Goal: Task Accomplishment & Management: Manage account settings

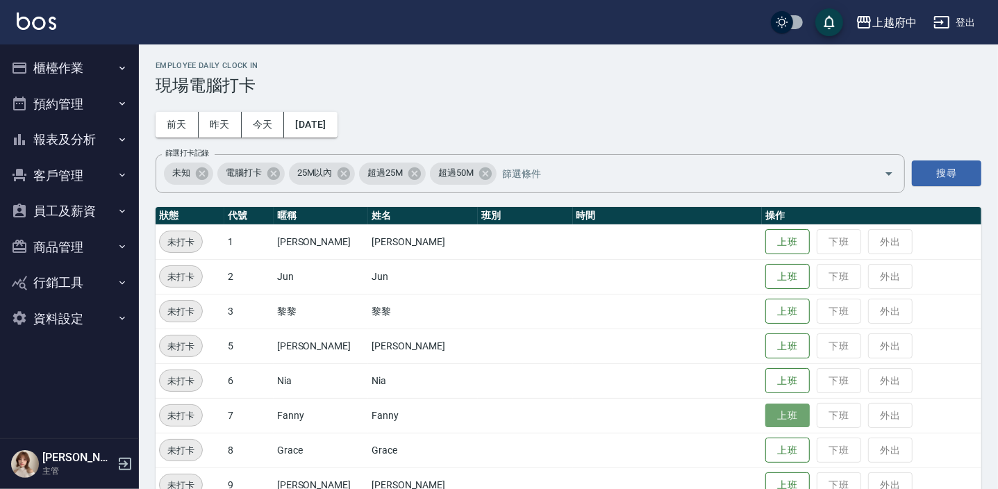
click at [766, 413] on button "上班" at bounding box center [788, 416] width 44 height 24
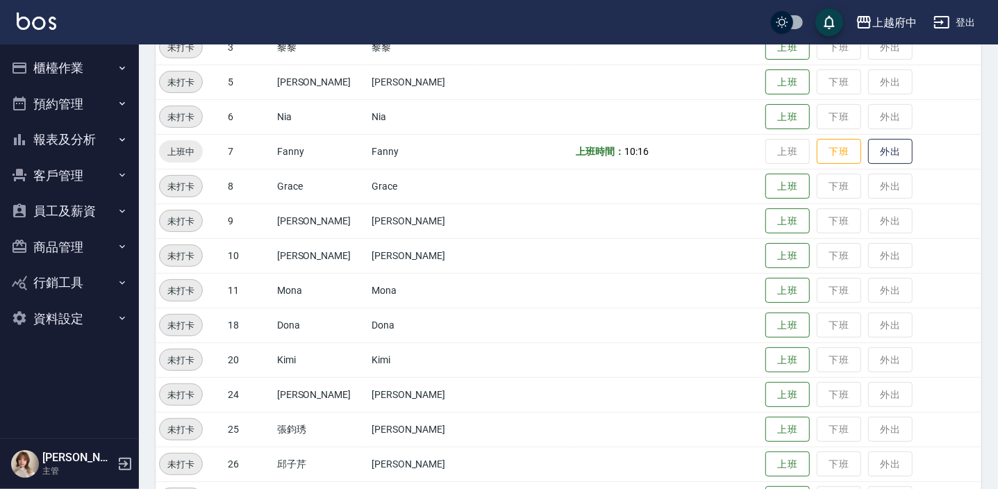
scroll to position [315, 0]
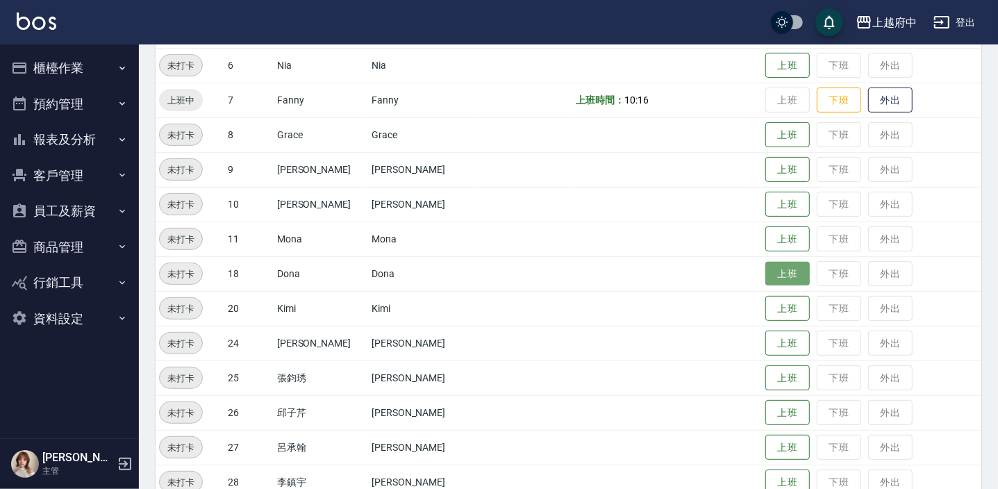
click at [792, 271] on button "上班" at bounding box center [788, 274] width 44 height 24
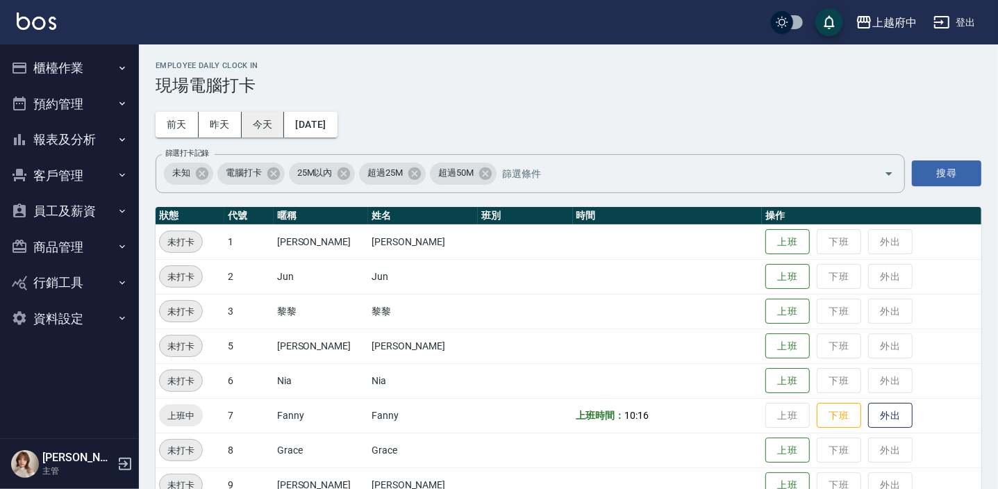
click at [259, 119] on button "今天" at bounding box center [263, 125] width 43 height 26
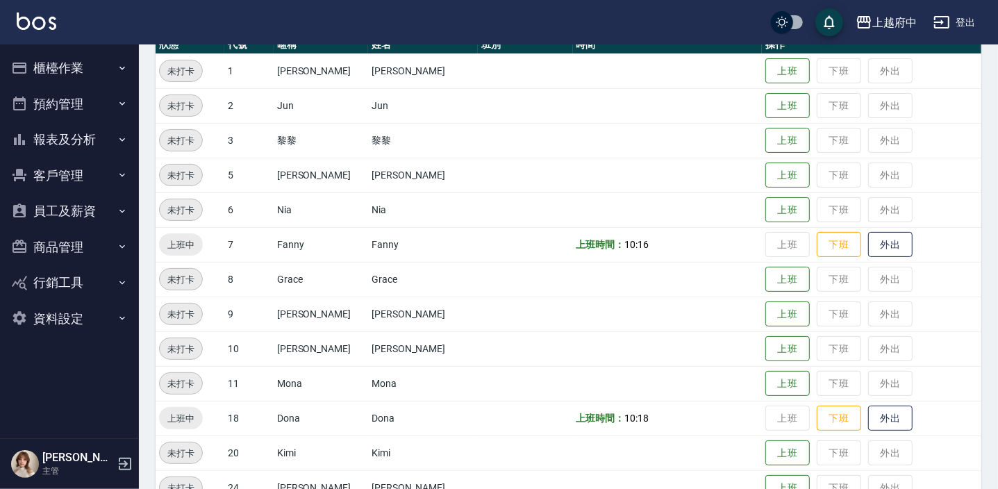
scroll to position [117, 0]
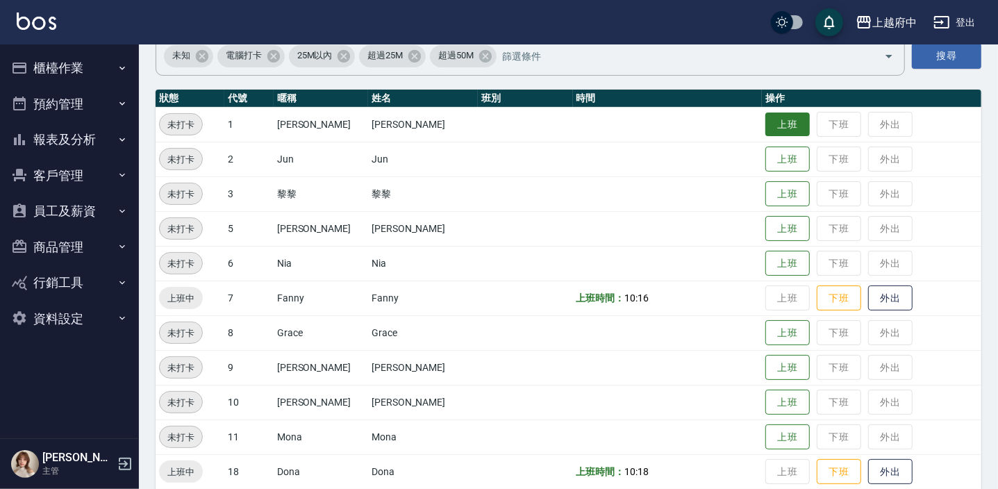
click at [775, 115] on button "上班" at bounding box center [788, 125] width 44 height 24
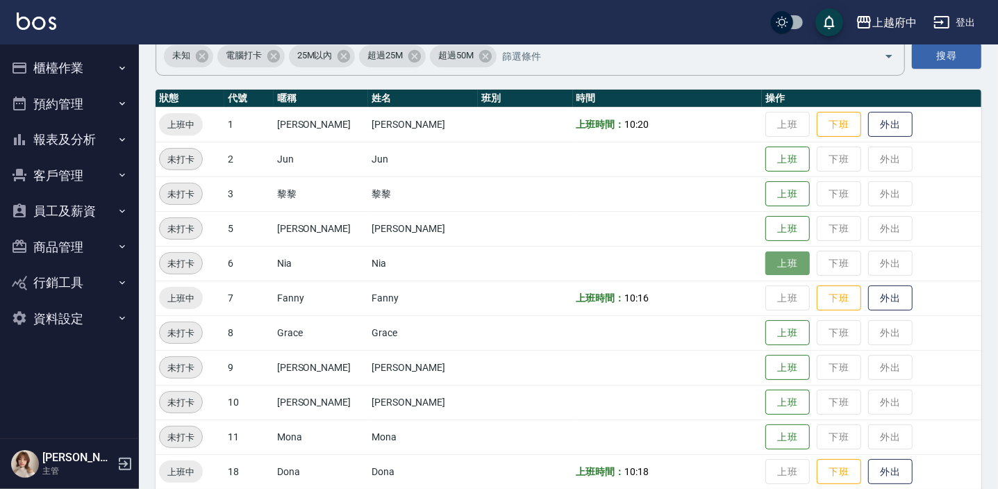
click at [766, 258] on button "上班" at bounding box center [788, 263] width 44 height 24
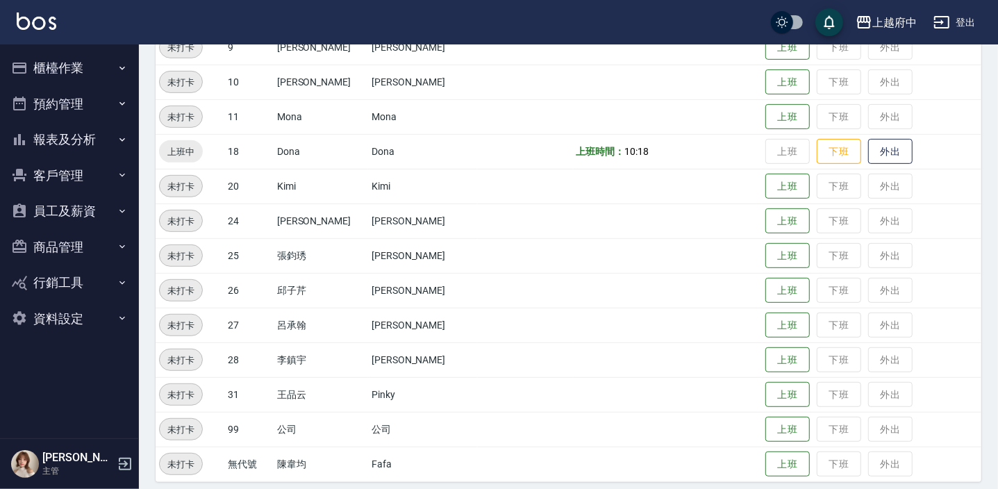
scroll to position [447, 0]
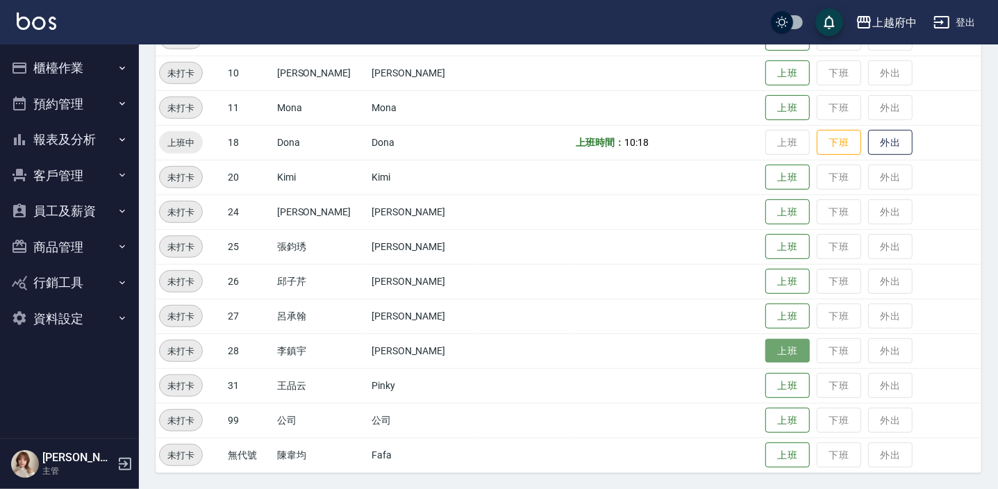
click at [779, 354] on button "上班" at bounding box center [788, 351] width 44 height 24
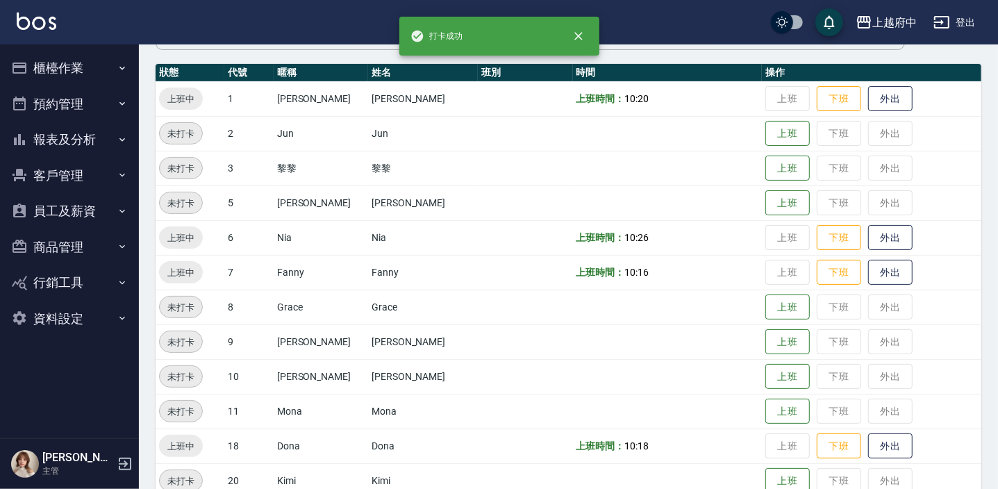
scroll to position [5, 0]
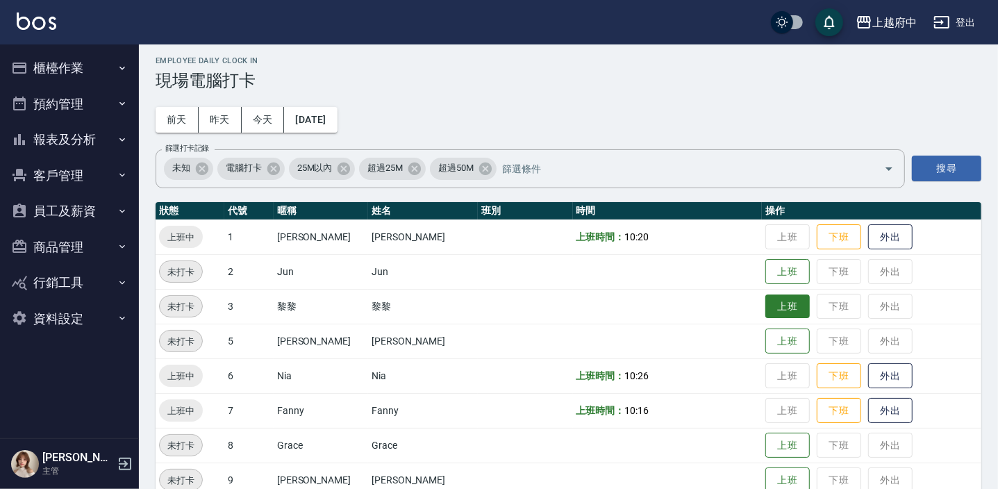
click at [791, 300] on button "上班" at bounding box center [788, 307] width 44 height 24
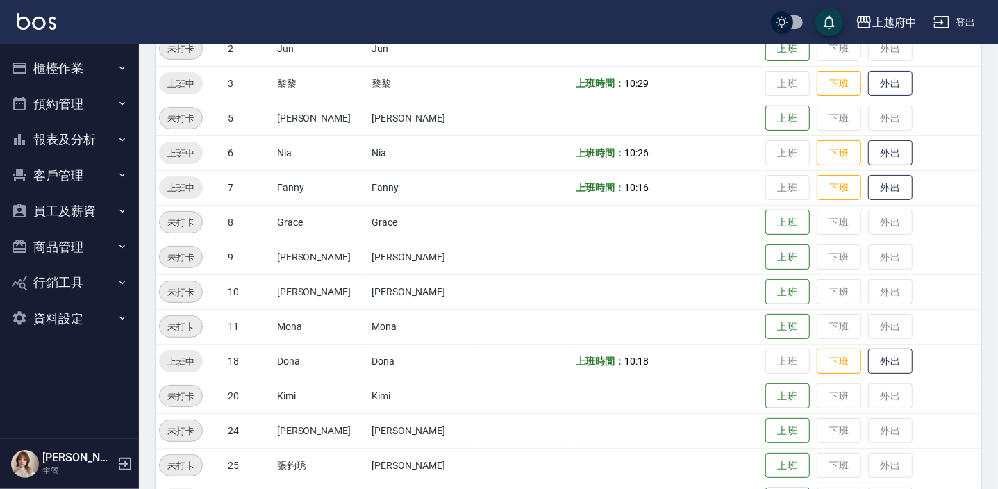
scroll to position [235, 0]
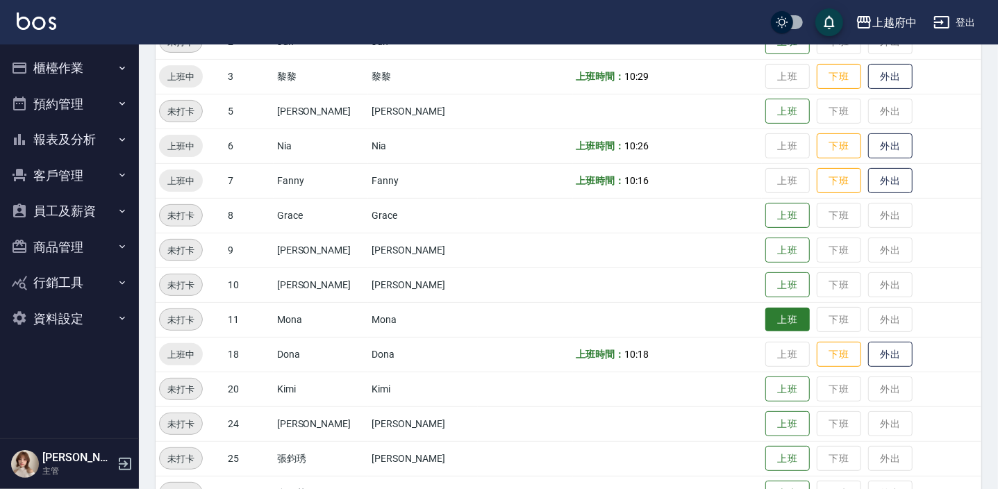
click at [770, 324] on button "上班" at bounding box center [788, 320] width 44 height 24
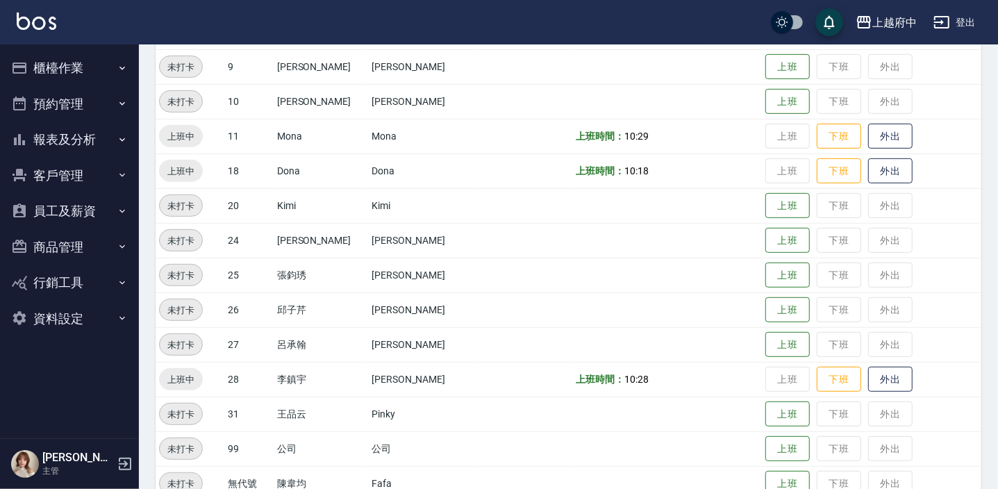
scroll to position [424, 0]
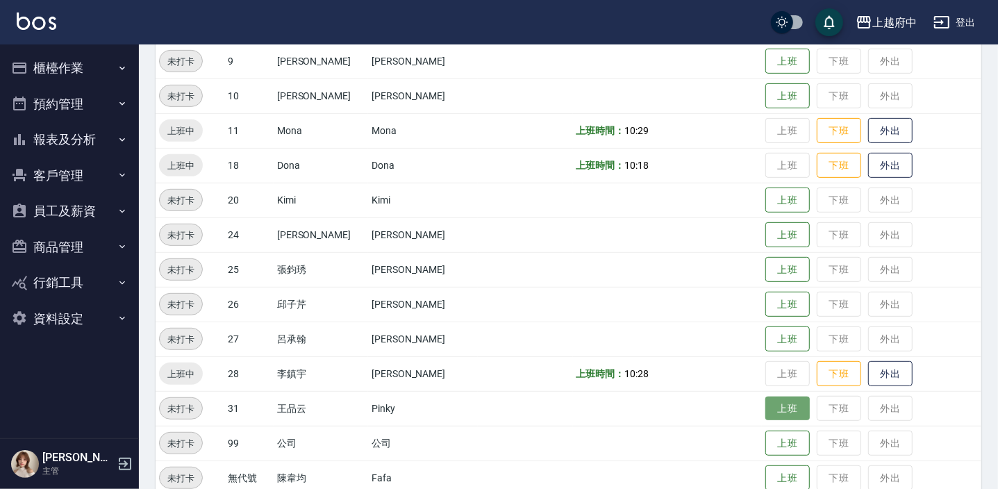
click at [766, 402] on button "上班" at bounding box center [788, 409] width 44 height 24
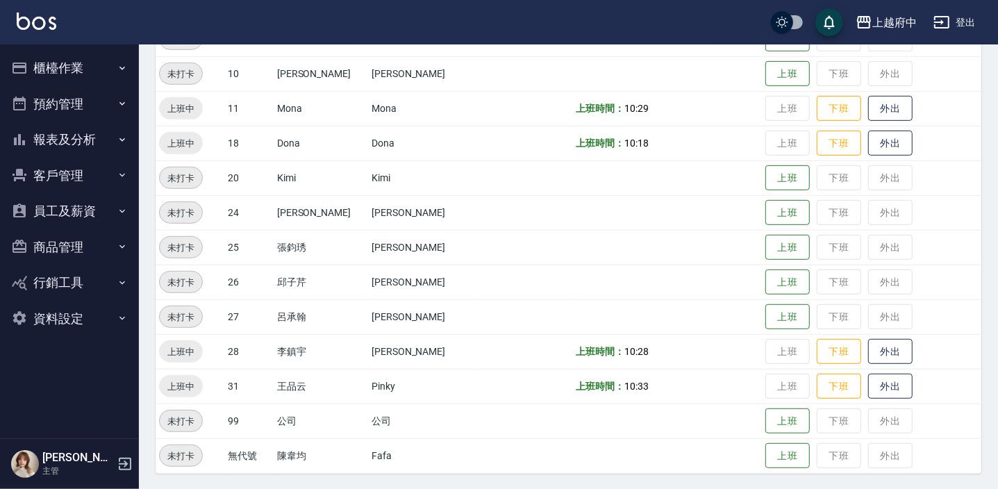
scroll to position [447, 0]
click at [107, 67] on button "櫃檯作業" at bounding box center [70, 68] width 128 height 36
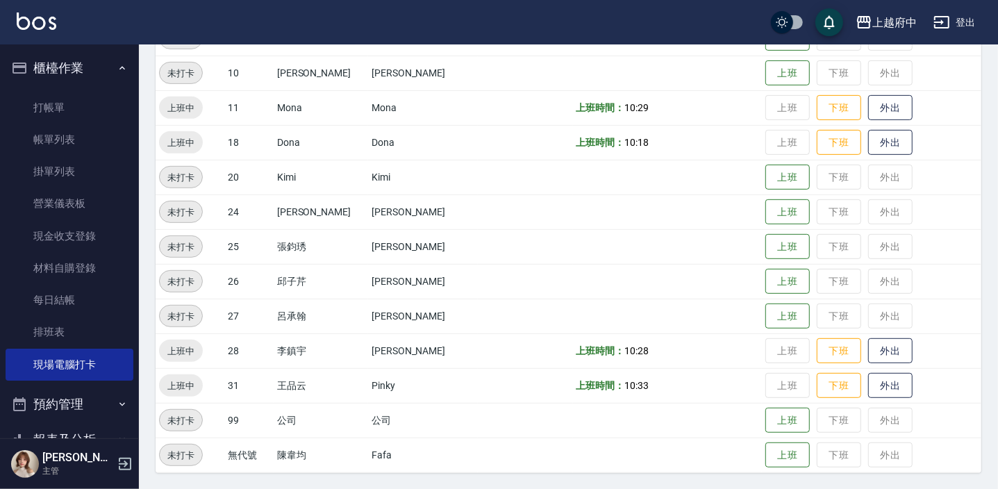
click at [91, 63] on button "櫃檯作業" at bounding box center [70, 68] width 128 height 36
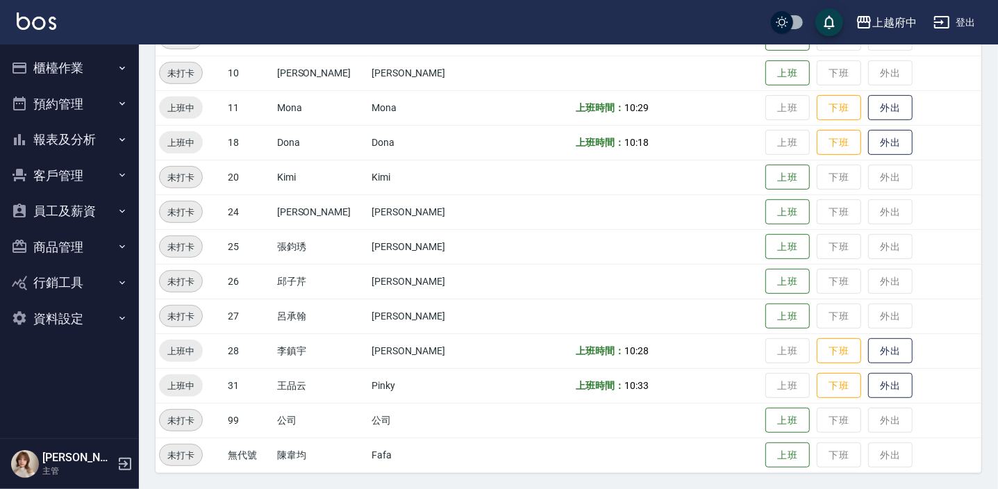
click at [72, 149] on button "報表及分析" at bounding box center [70, 140] width 128 height 36
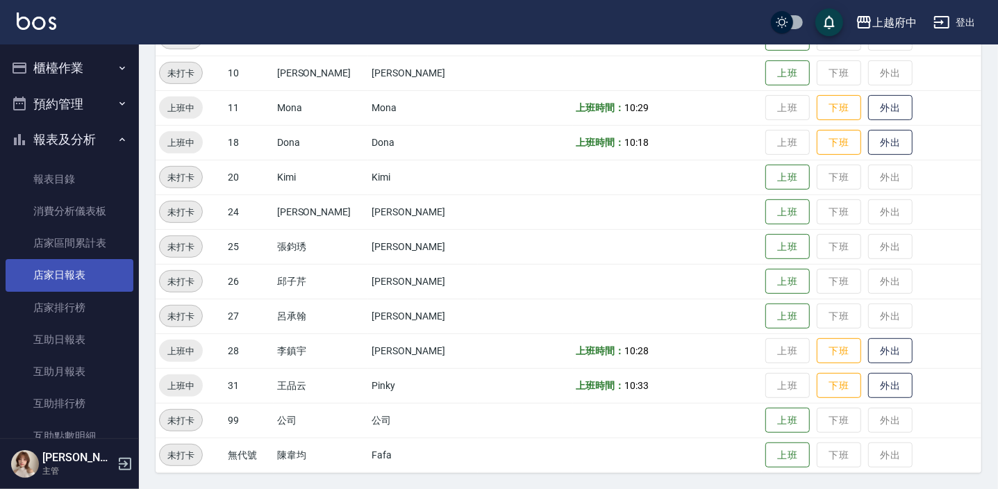
click at [62, 278] on link "店家日報表" at bounding box center [70, 275] width 128 height 32
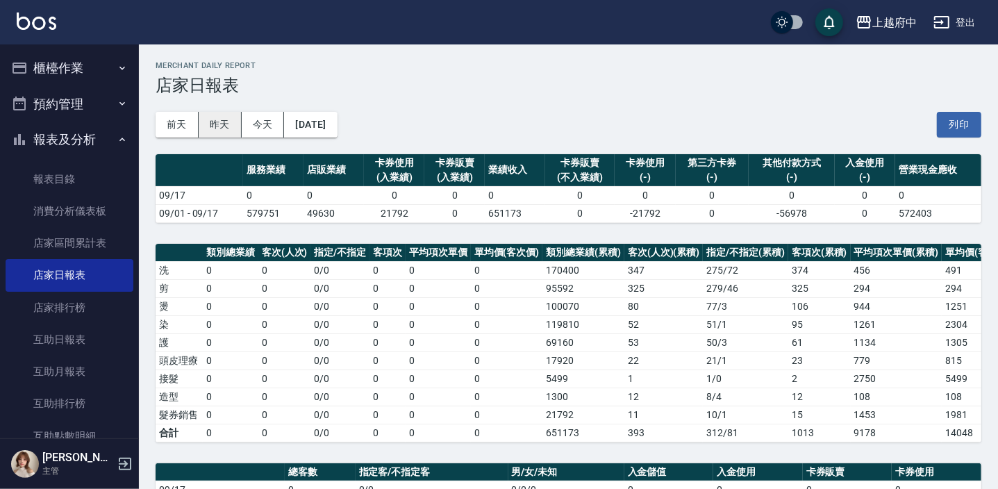
click at [214, 127] on button "昨天" at bounding box center [220, 125] width 43 height 26
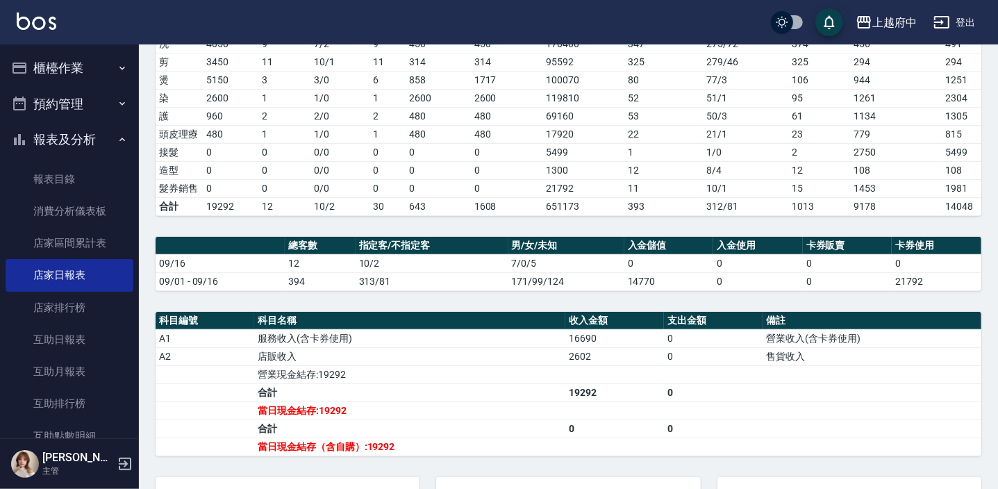
scroll to position [315, 0]
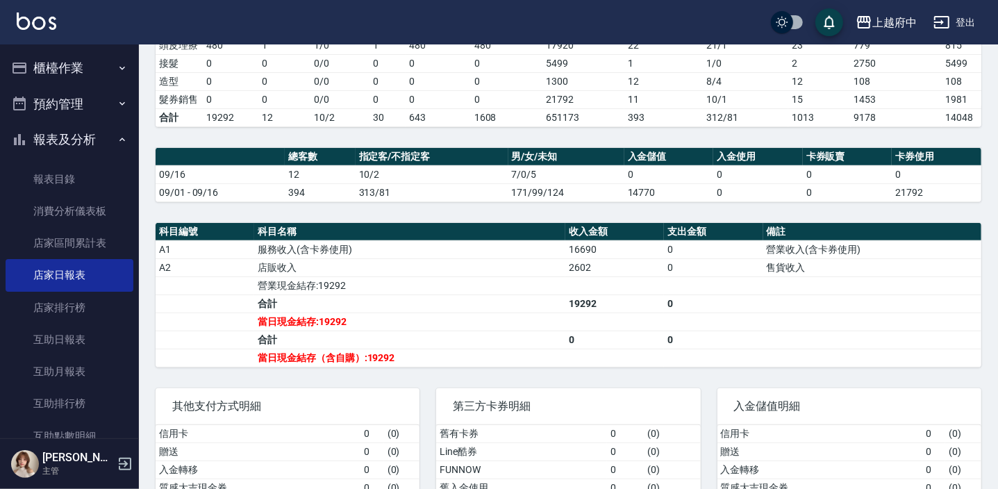
click at [99, 66] on button "櫃檯作業" at bounding box center [70, 68] width 128 height 36
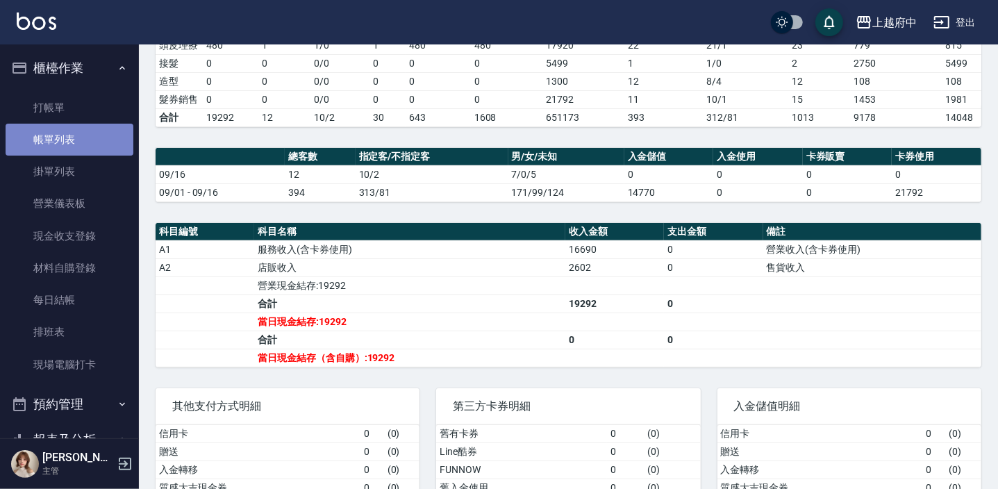
click at [74, 133] on link "帳單列表" at bounding box center [70, 140] width 128 height 32
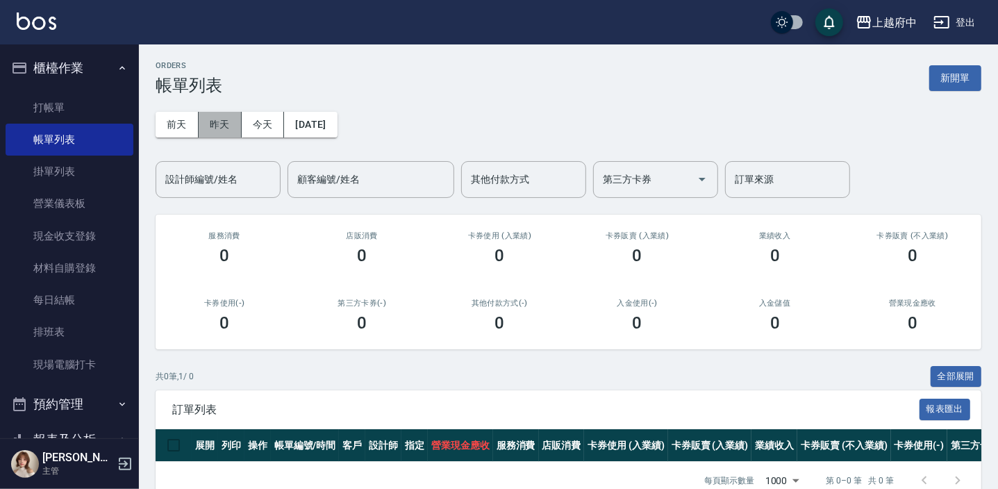
click at [217, 126] on button "昨天" at bounding box center [220, 125] width 43 height 26
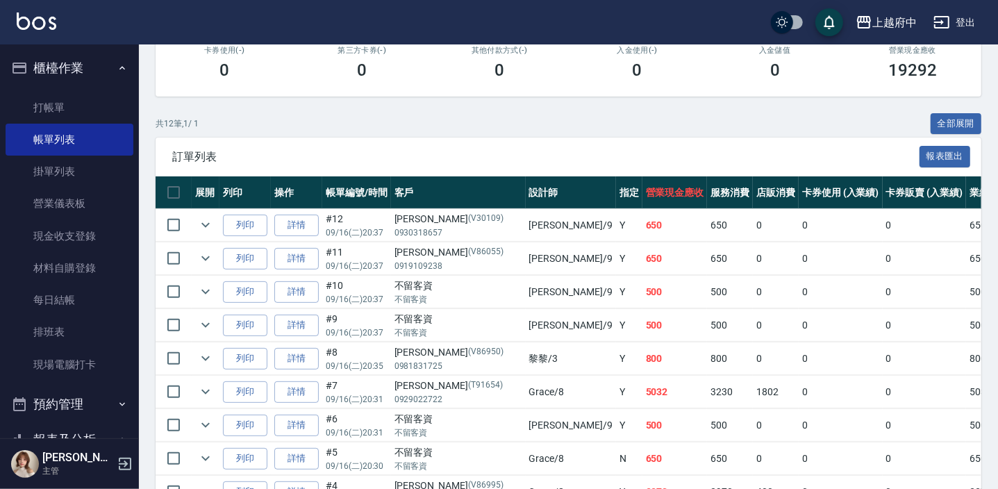
scroll to position [189, 0]
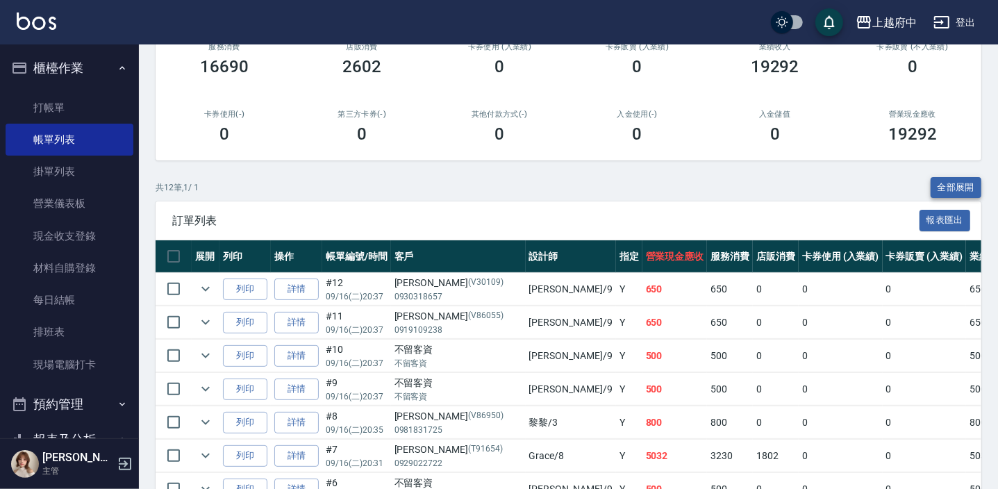
click at [937, 185] on button "全部展開" at bounding box center [956, 188] width 51 height 22
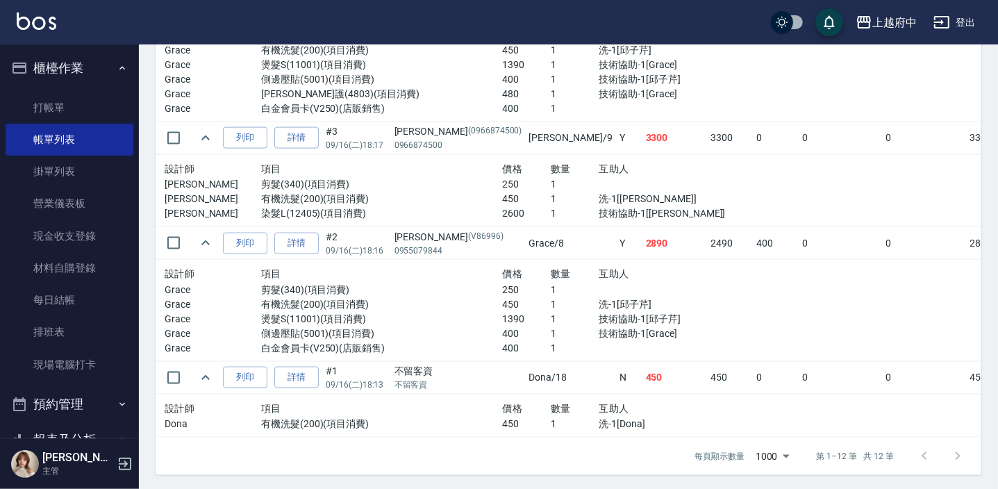
scroll to position [1263, 0]
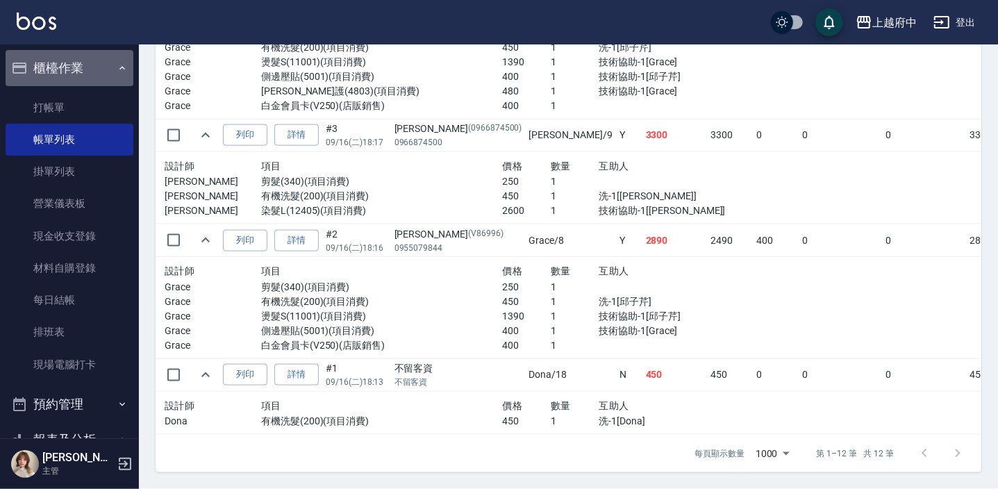
click at [88, 64] on button "櫃檯作業" at bounding box center [70, 68] width 128 height 36
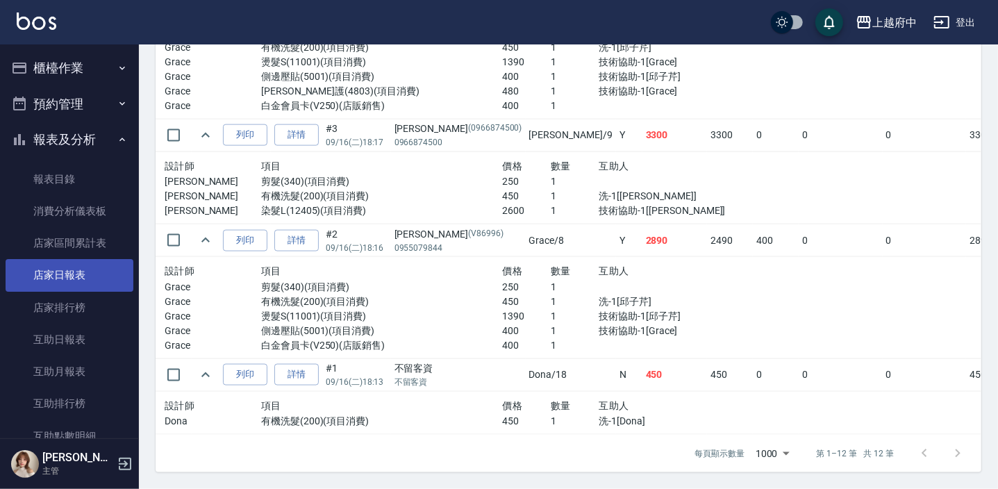
click at [78, 274] on link "店家日報表" at bounding box center [70, 275] width 128 height 32
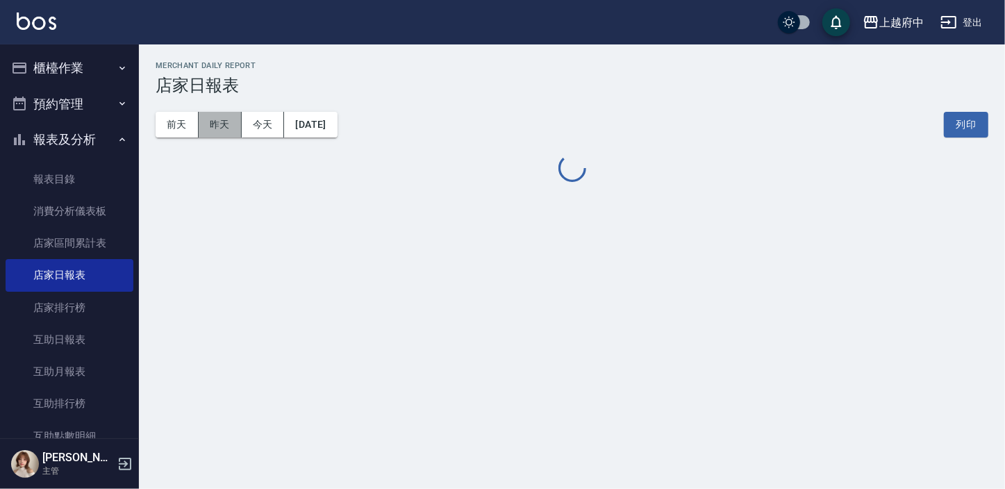
click at [215, 126] on button "昨天" at bounding box center [220, 125] width 43 height 26
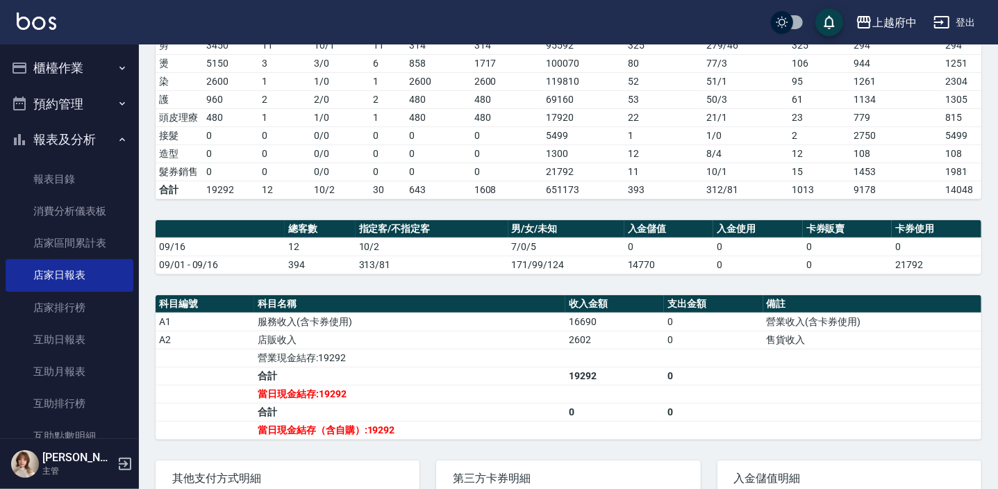
scroll to position [315, 0]
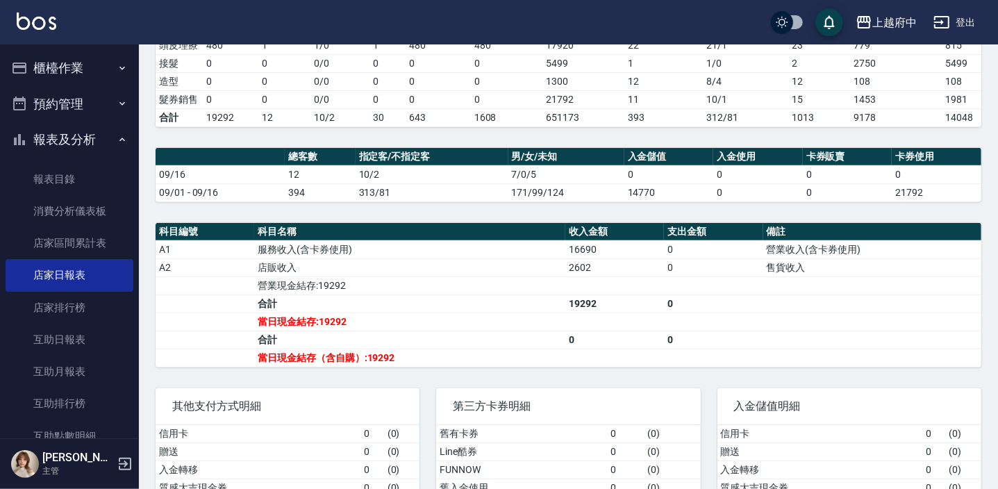
click at [103, 144] on button "報表及分析" at bounding box center [70, 140] width 128 height 36
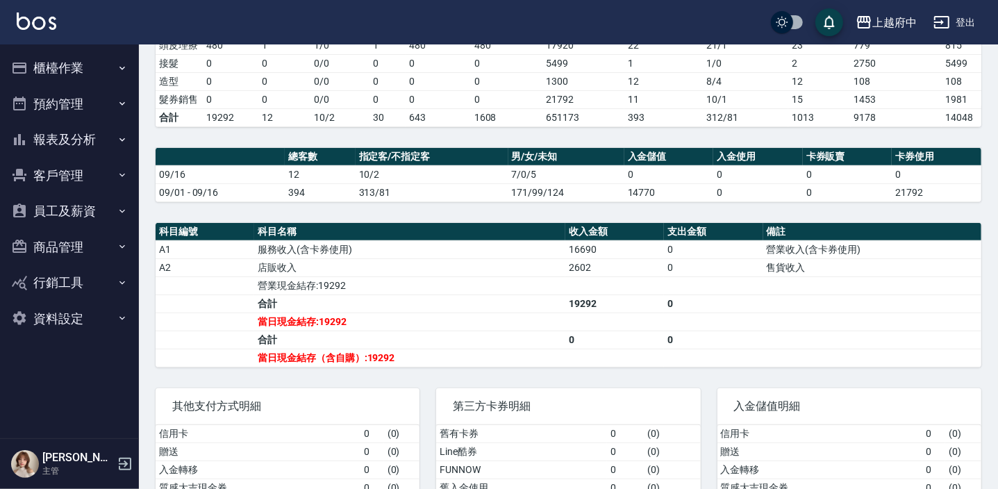
click at [99, 68] on button "櫃檯作業" at bounding box center [70, 68] width 128 height 36
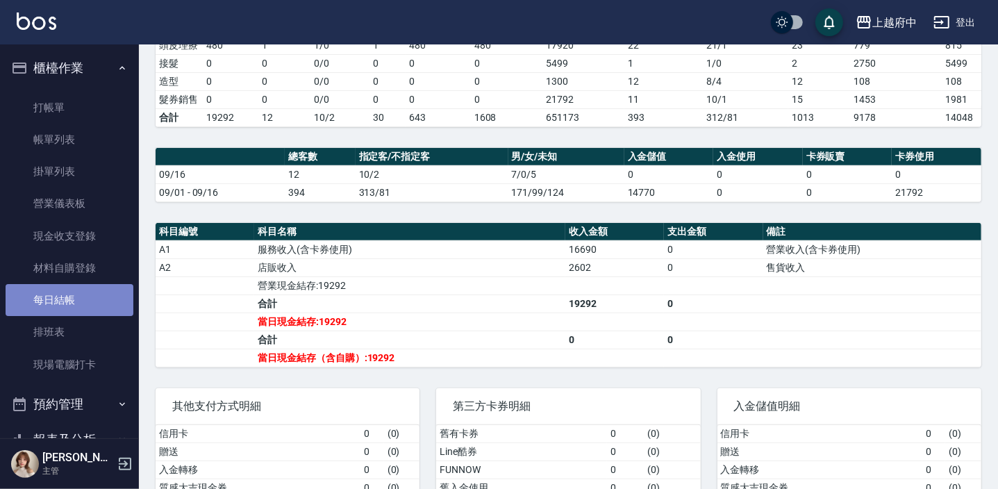
click at [85, 309] on link "每日結帳" at bounding box center [70, 300] width 128 height 32
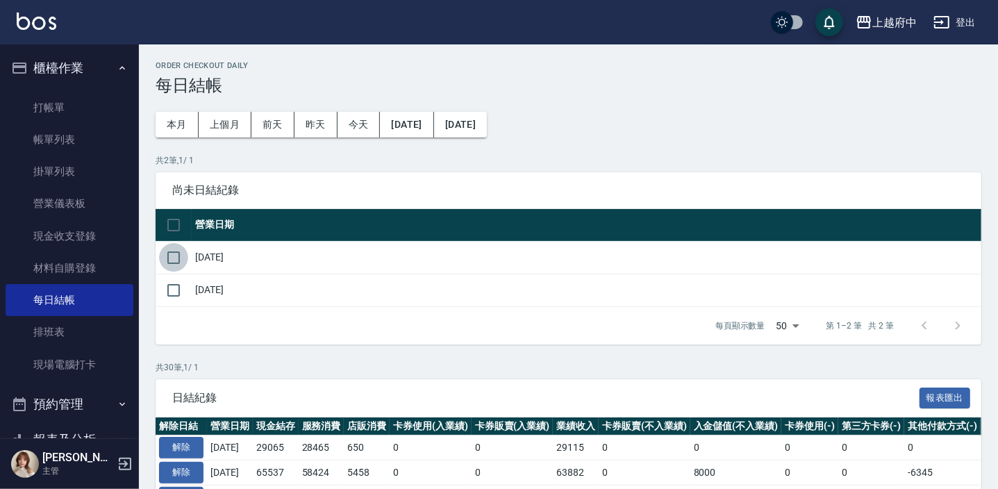
click at [178, 258] on input "checkbox" at bounding box center [173, 257] width 29 height 29
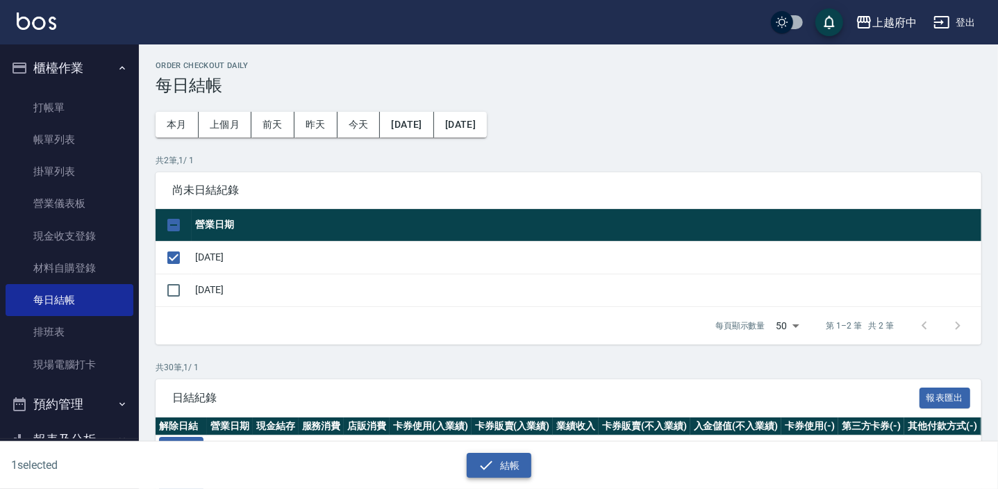
click at [509, 464] on button "結帳" at bounding box center [499, 466] width 65 height 26
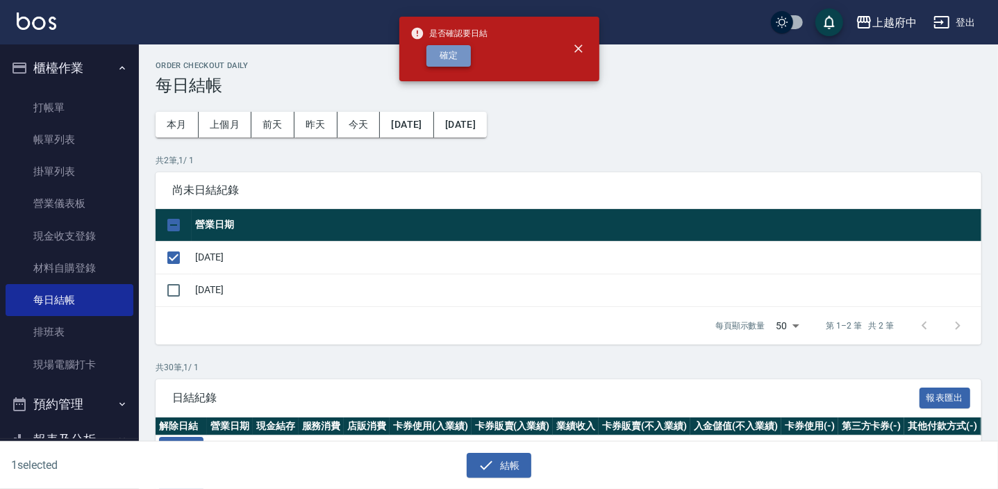
click at [462, 62] on button "確定" at bounding box center [449, 56] width 44 height 22
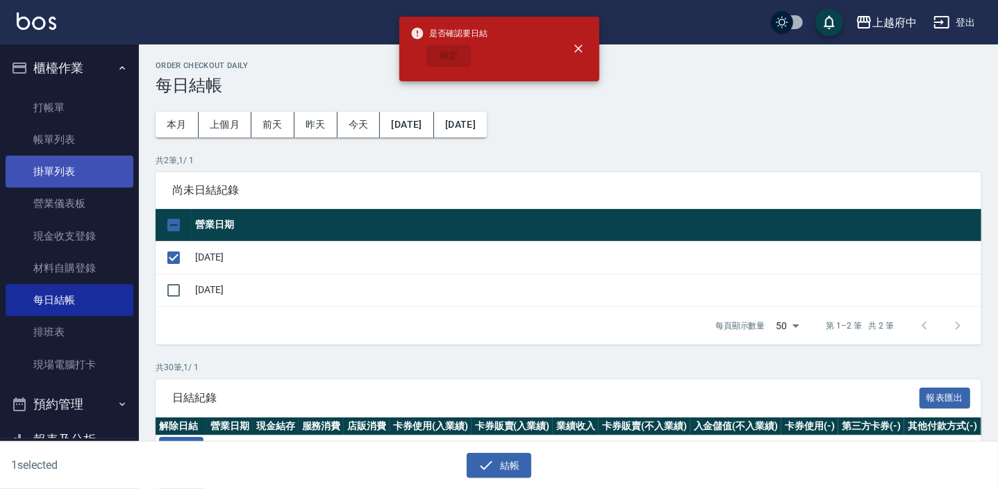
checkbox input "false"
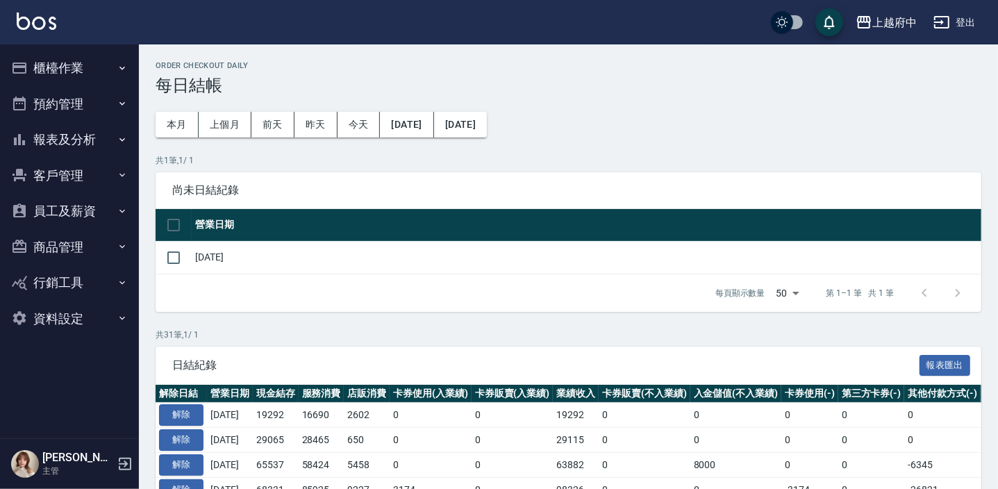
click at [83, 72] on button "櫃檯作業" at bounding box center [70, 68] width 128 height 36
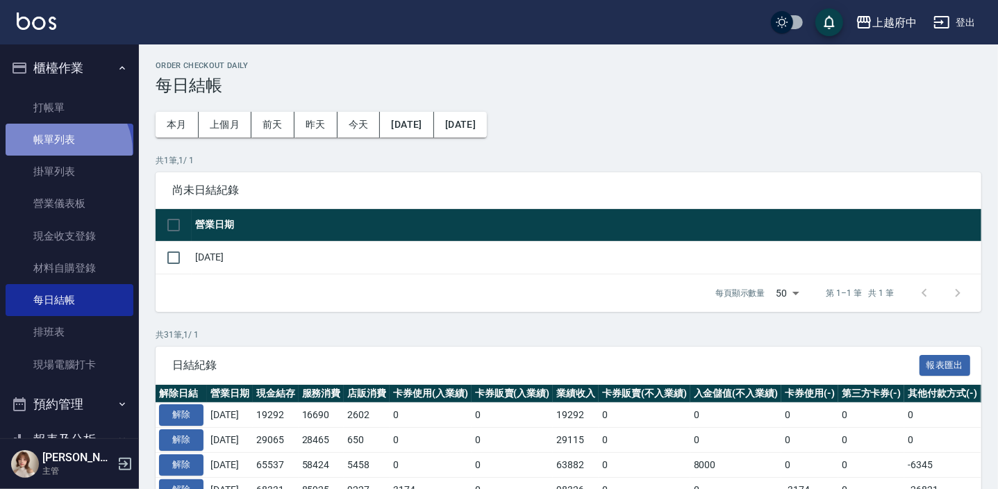
click at [63, 151] on link "帳單列表" at bounding box center [70, 140] width 128 height 32
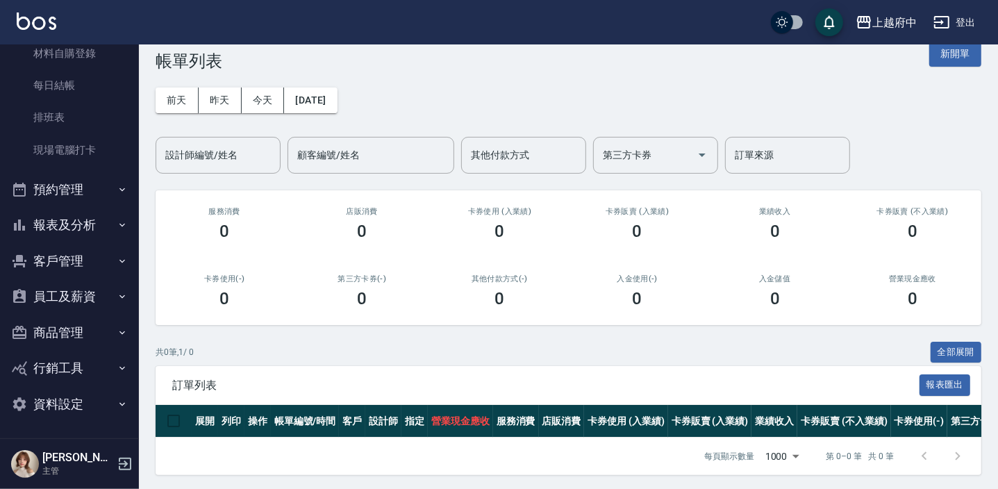
scroll to position [36, 0]
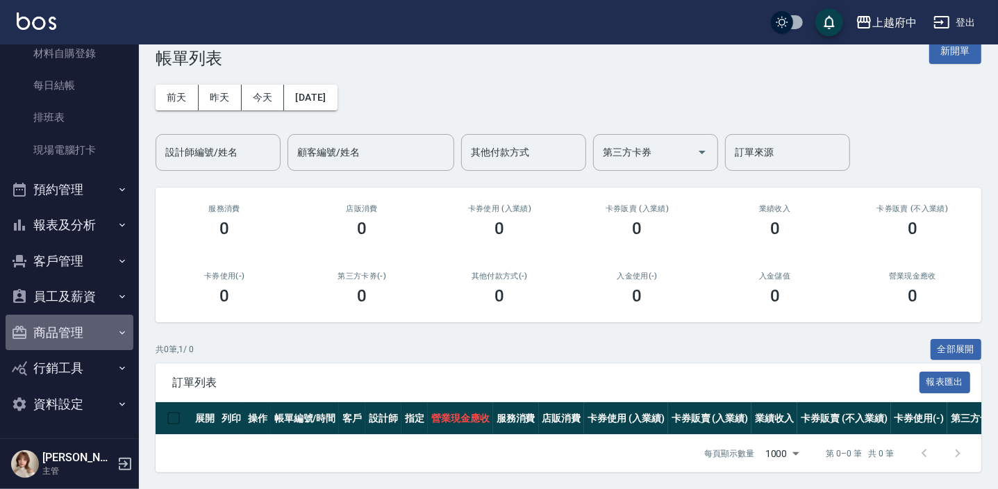
click at [83, 331] on button "商品管理" at bounding box center [70, 333] width 128 height 36
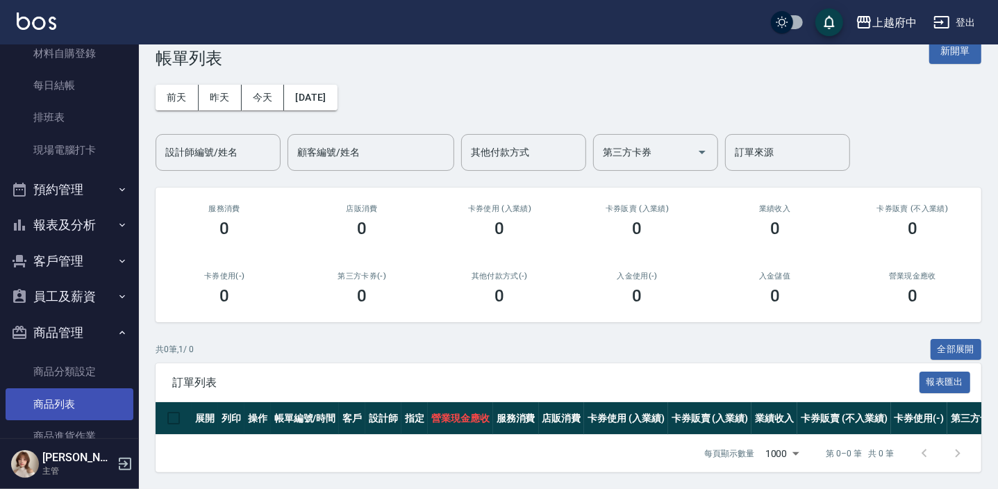
click at [63, 390] on link "商品列表" at bounding box center [70, 404] width 128 height 32
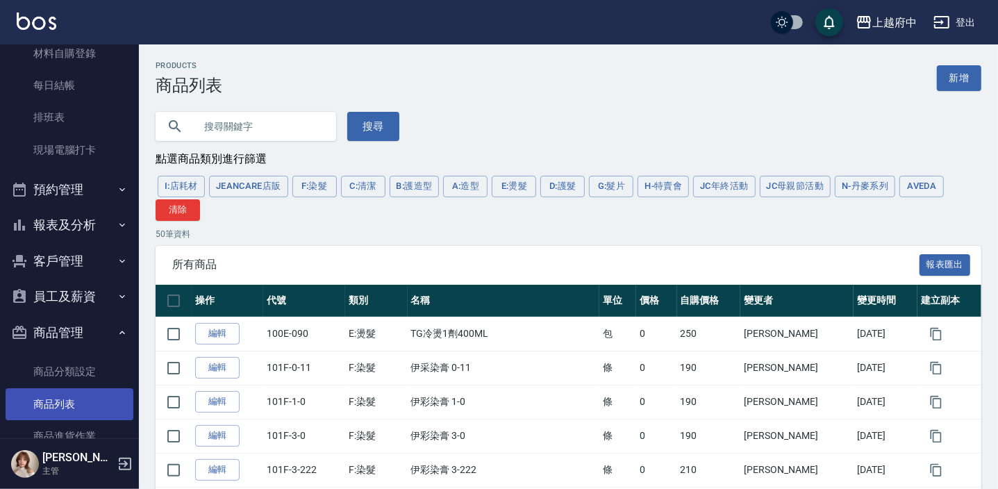
click at [6, 388] on link "商品列表" at bounding box center [70, 404] width 128 height 32
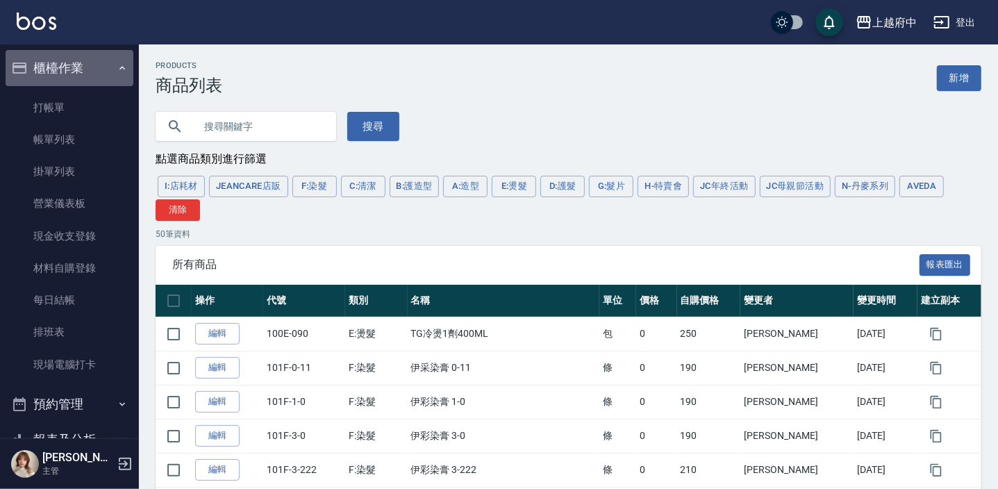
click at [93, 64] on button "櫃檯作業" at bounding box center [70, 68] width 128 height 36
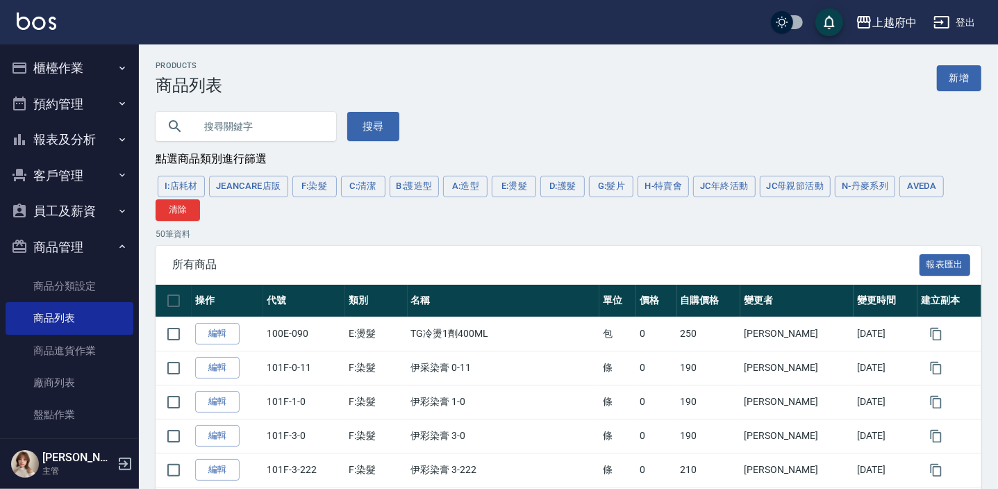
click at [69, 242] on button "商品管理" at bounding box center [70, 247] width 128 height 36
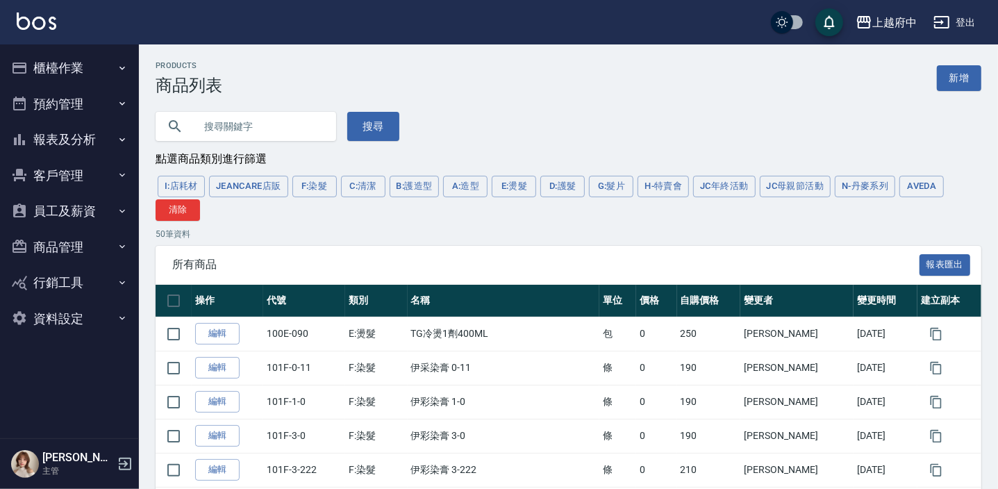
click at [91, 135] on button "報表及分析" at bounding box center [70, 140] width 128 height 36
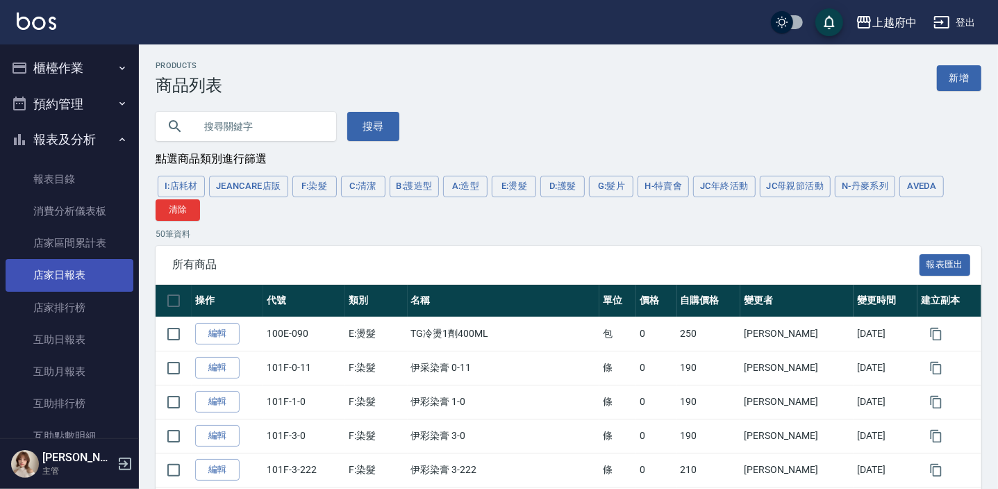
click at [90, 267] on link "店家日報表" at bounding box center [70, 275] width 128 height 32
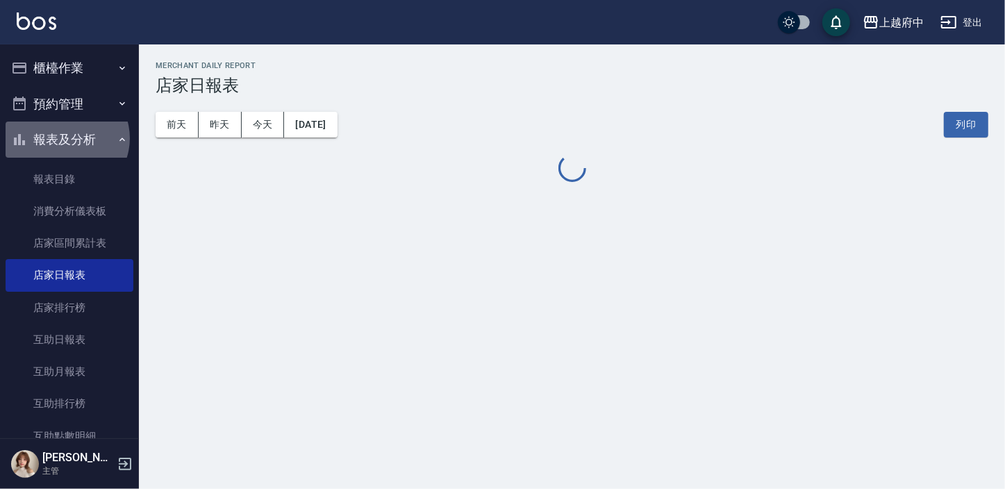
click at [66, 138] on button "報表及分析" at bounding box center [70, 140] width 128 height 36
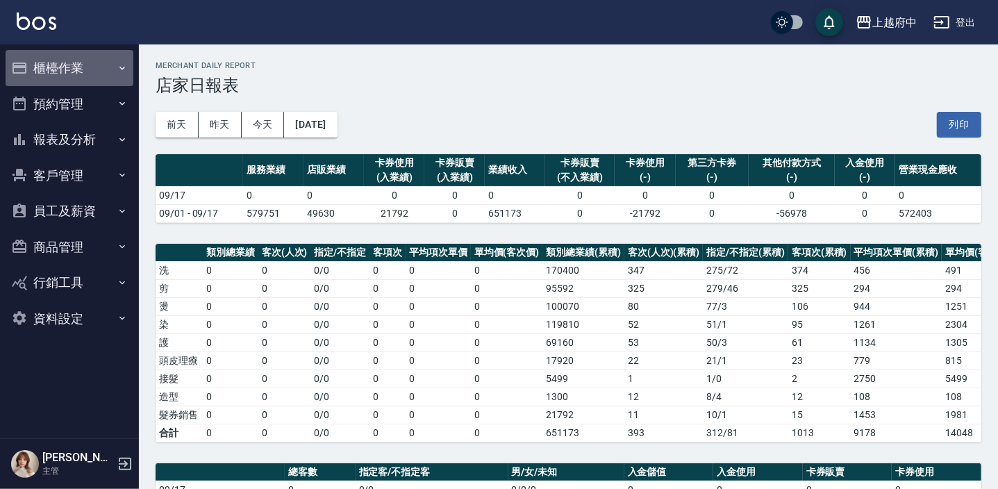
click at [89, 69] on button "櫃檯作業" at bounding box center [70, 68] width 128 height 36
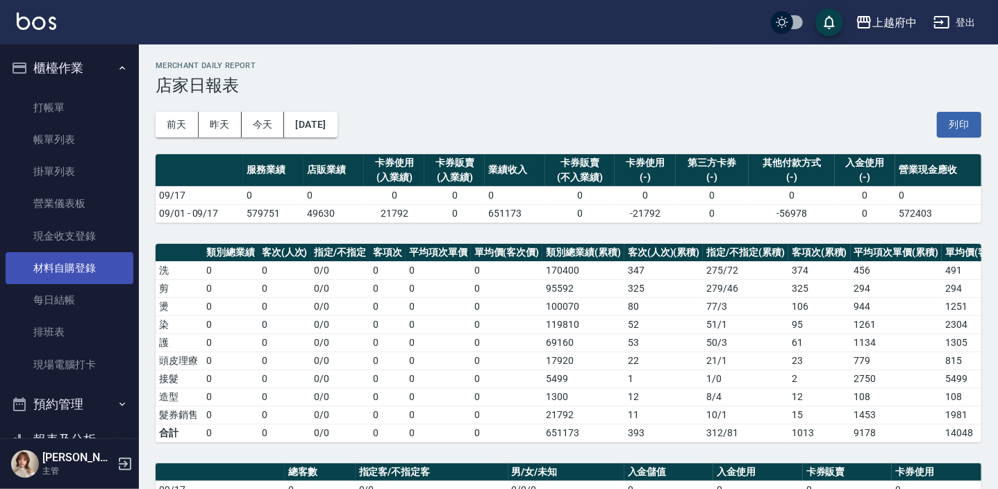
click at [72, 266] on link "材料自購登錄" at bounding box center [70, 268] width 128 height 32
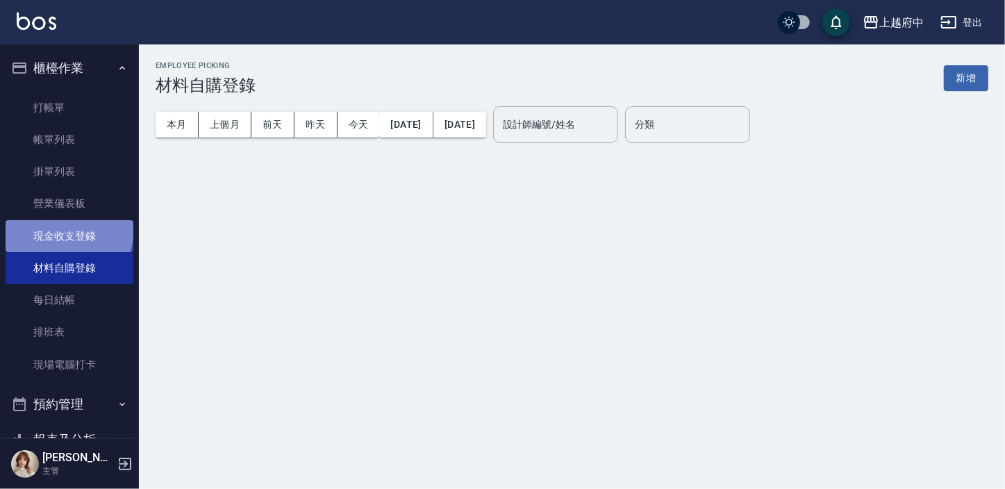
click at [67, 229] on link "現金收支登錄" at bounding box center [70, 236] width 128 height 32
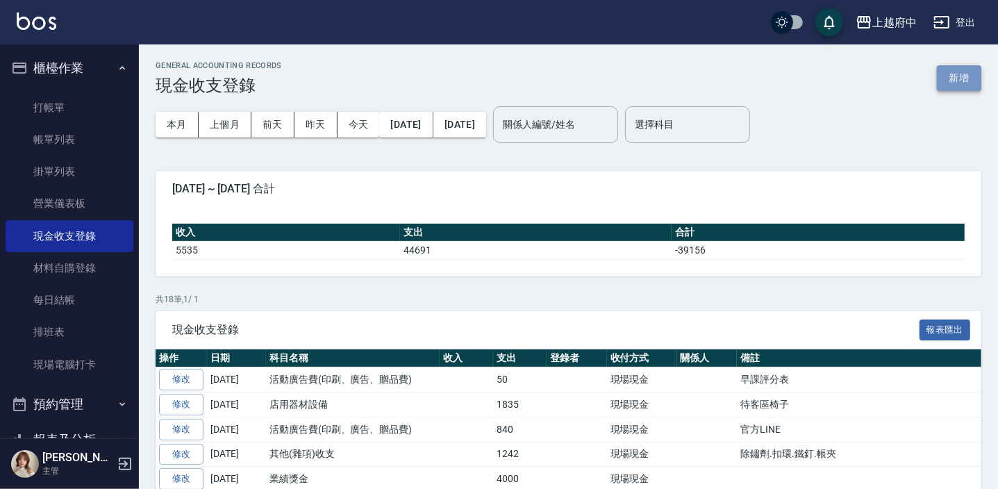
click at [965, 75] on button "新增" at bounding box center [959, 78] width 44 height 26
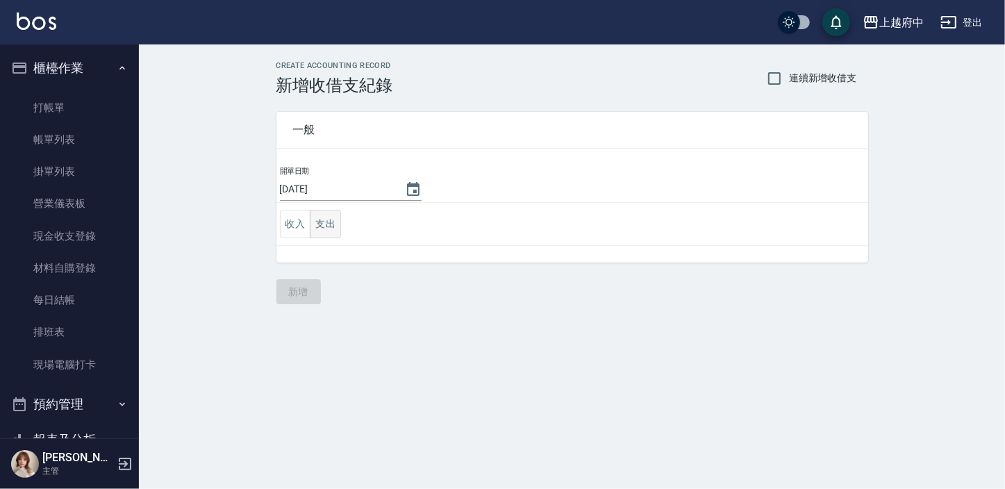
click at [313, 219] on button "支出" at bounding box center [325, 224] width 31 height 28
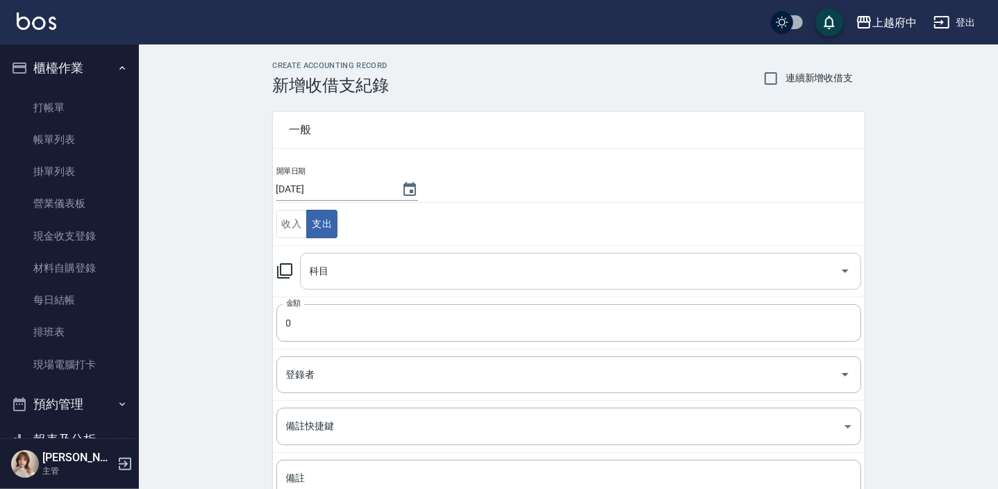
click at [340, 264] on input "科目" at bounding box center [570, 271] width 528 height 24
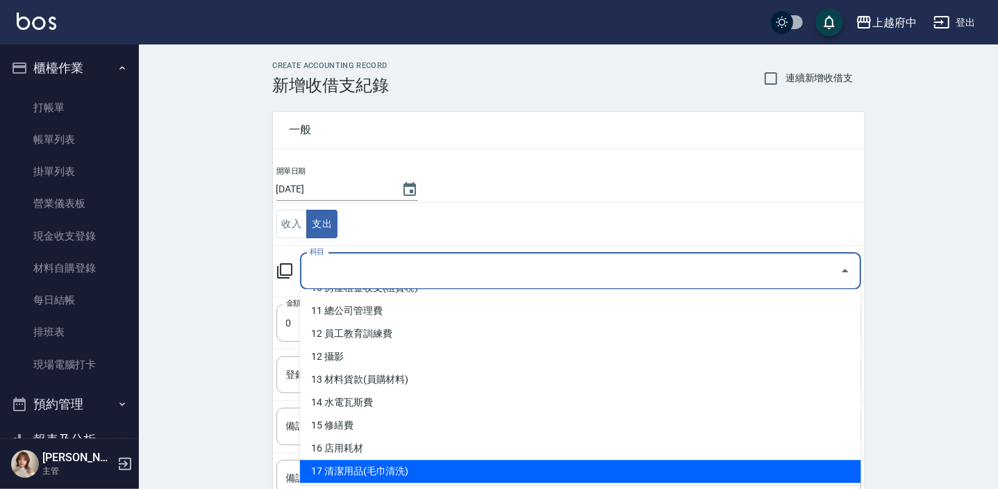
scroll to position [315, 0]
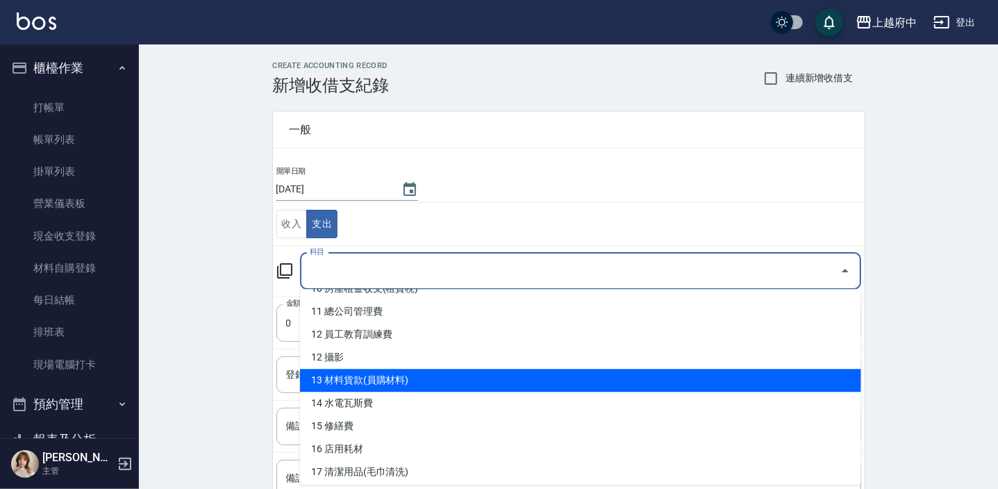
click at [393, 372] on li "13 材料貨款(員購材料)" at bounding box center [580, 380] width 561 height 23
type input "13 材料貨款(員購材料)"
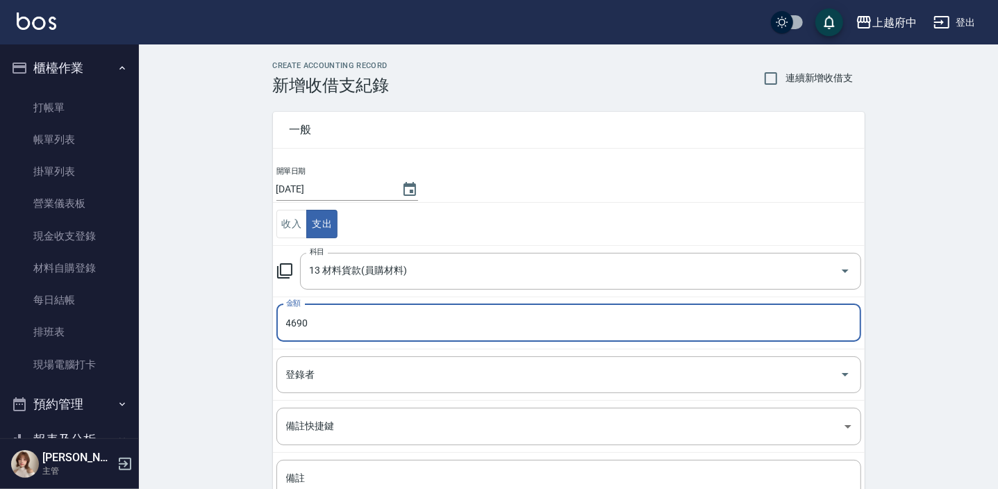
type input "4690"
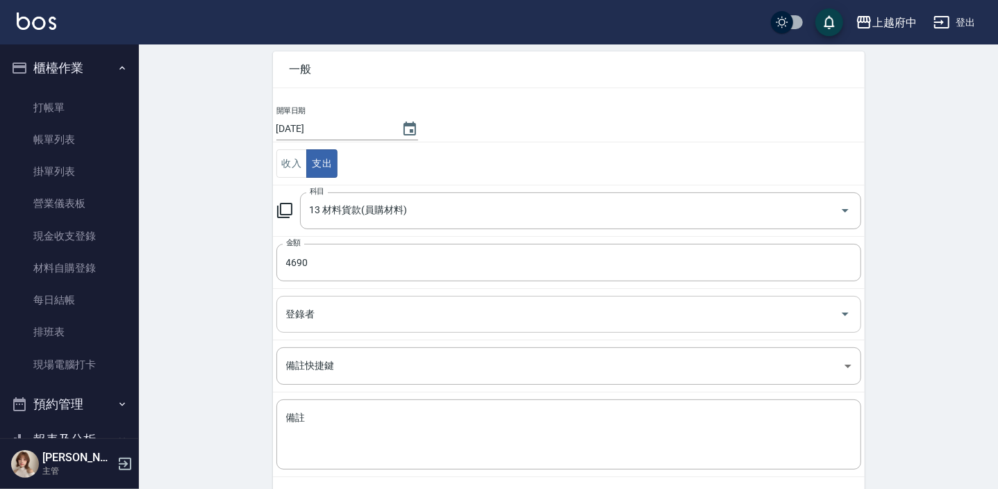
scroll to position [124, 0]
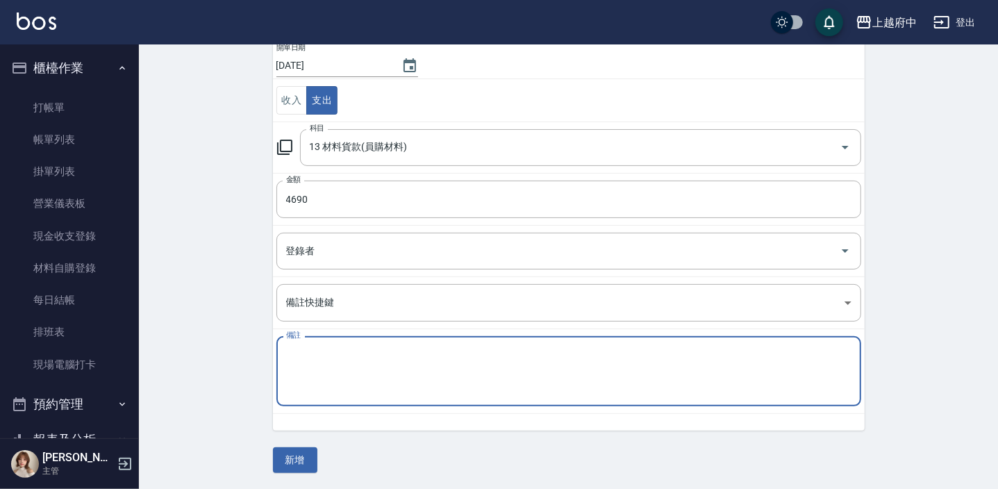
click at [365, 388] on textarea "備註" at bounding box center [568, 371] width 565 height 47
type textarea "給TR2-003貨款"
click at [292, 461] on button "新增" at bounding box center [295, 460] width 44 height 26
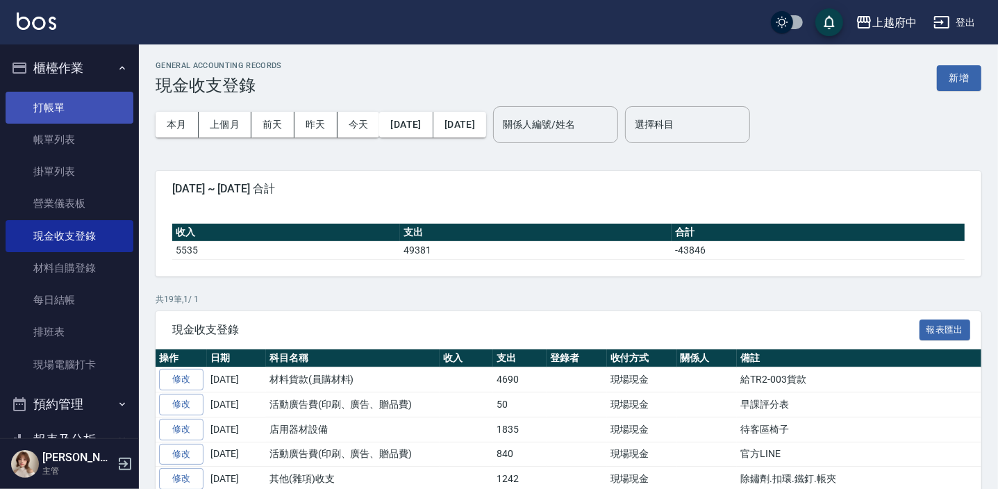
click at [51, 110] on link "打帳單" at bounding box center [70, 108] width 128 height 32
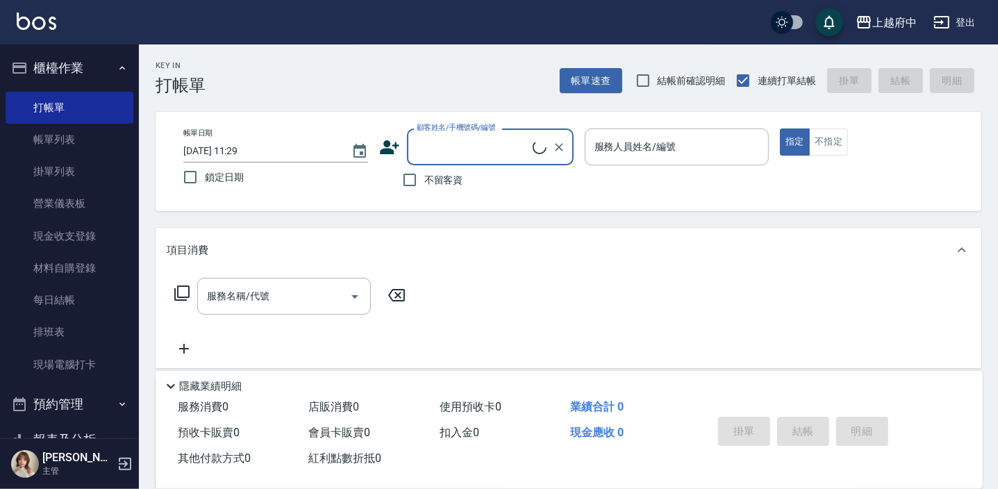
click at [87, 65] on button "櫃檯作業" at bounding box center [70, 68] width 128 height 36
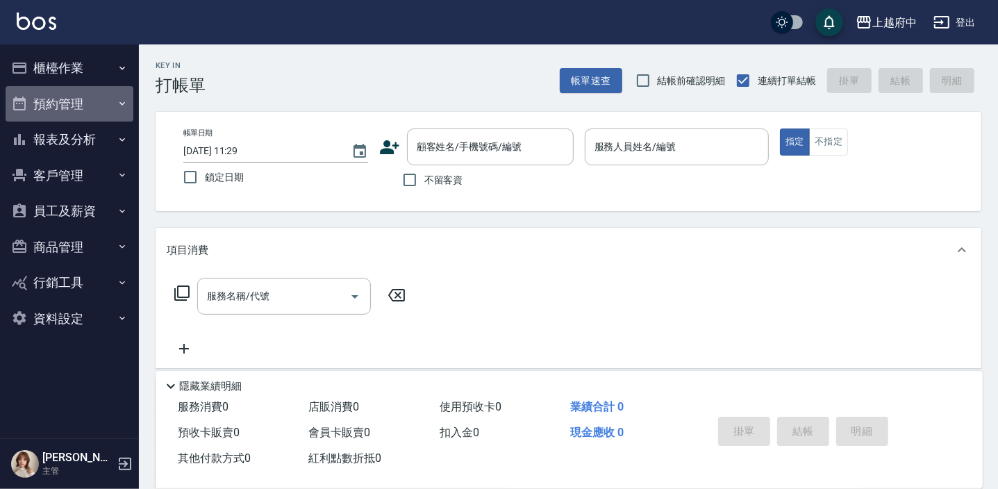
click at [88, 106] on button "預約管理" at bounding box center [70, 104] width 128 height 36
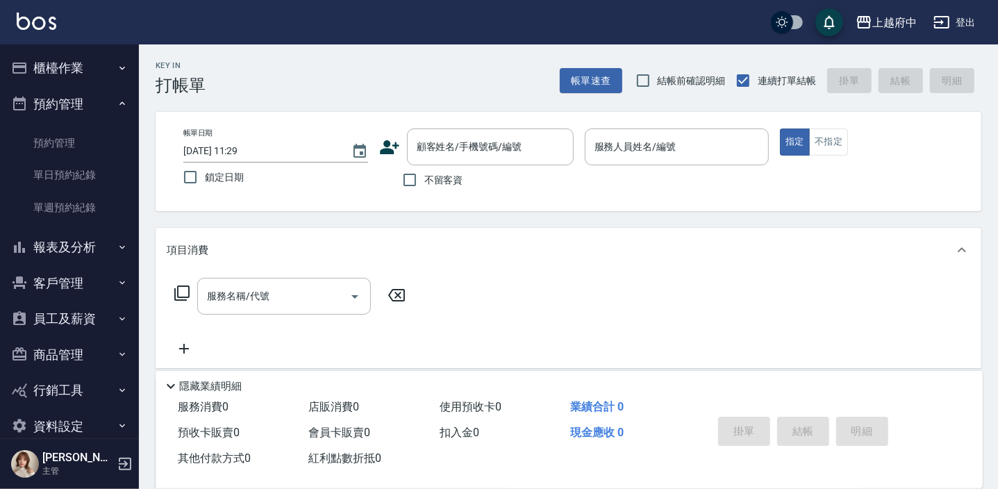
click at [89, 110] on button "預約管理" at bounding box center [70, 104] width 128 height 36
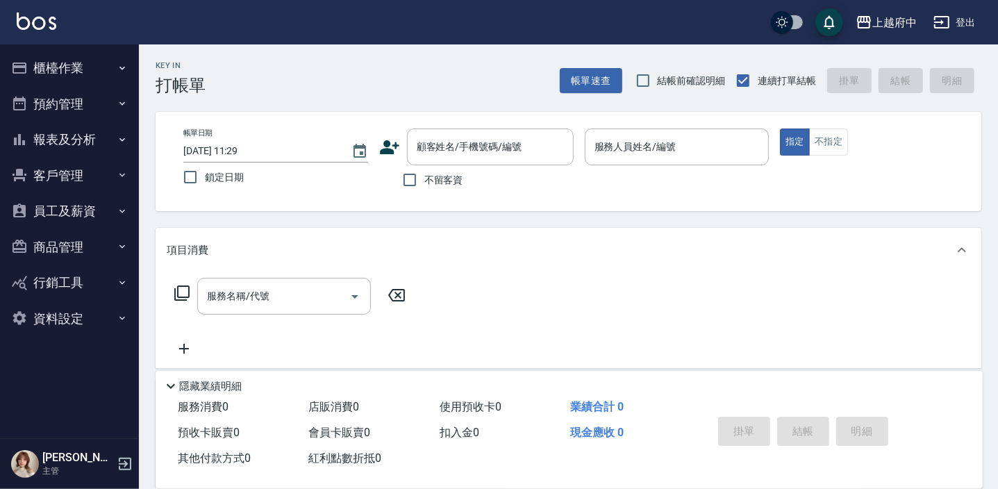
click at [83, 183] on button "客戶管理" at bounding box center [70, 176] width 128 height 36
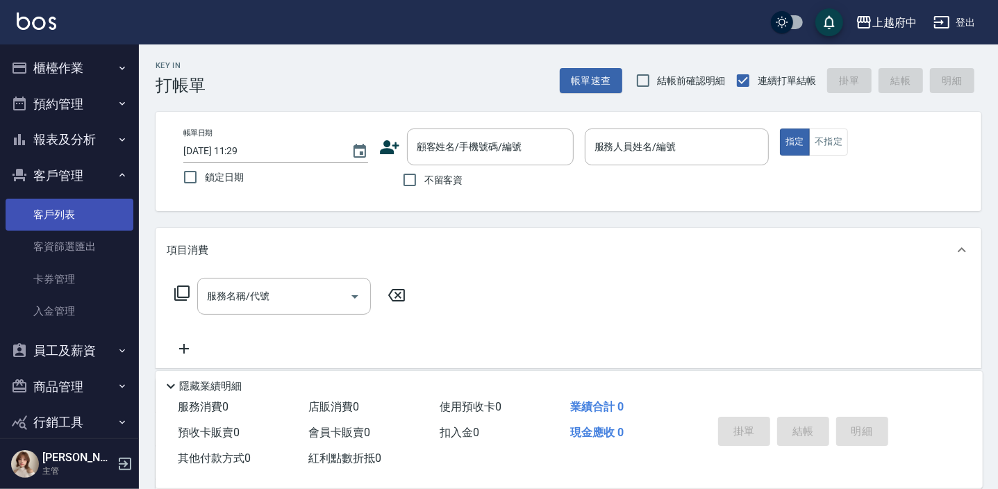
click at [66, 220] on link "客戶列表" at bounding box center [70, 215] width 128 height 32
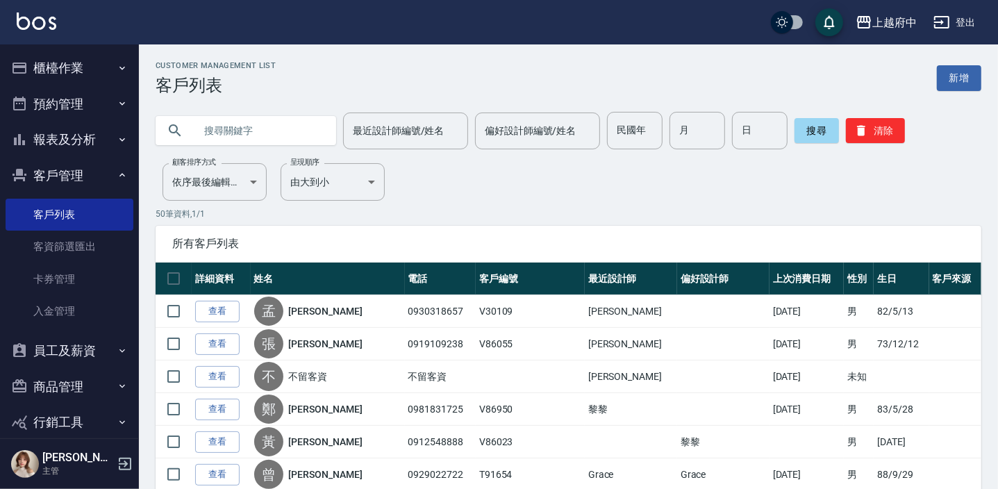
click at [90, 179] on button "客戶管理" at bounding box center [70, 176] width 128 height 36
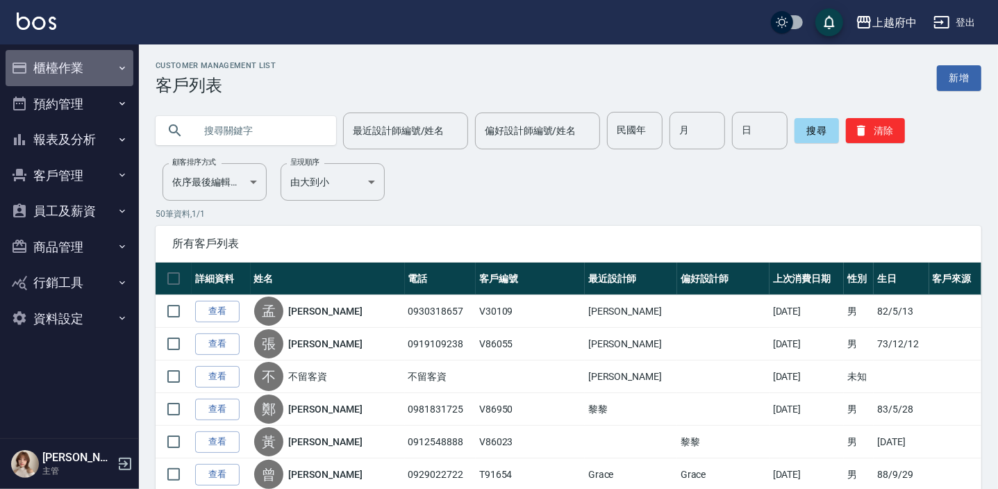
click at [99, 63] on button "櫃檯作業" at bounding box center [70, 68] width 128 height 36
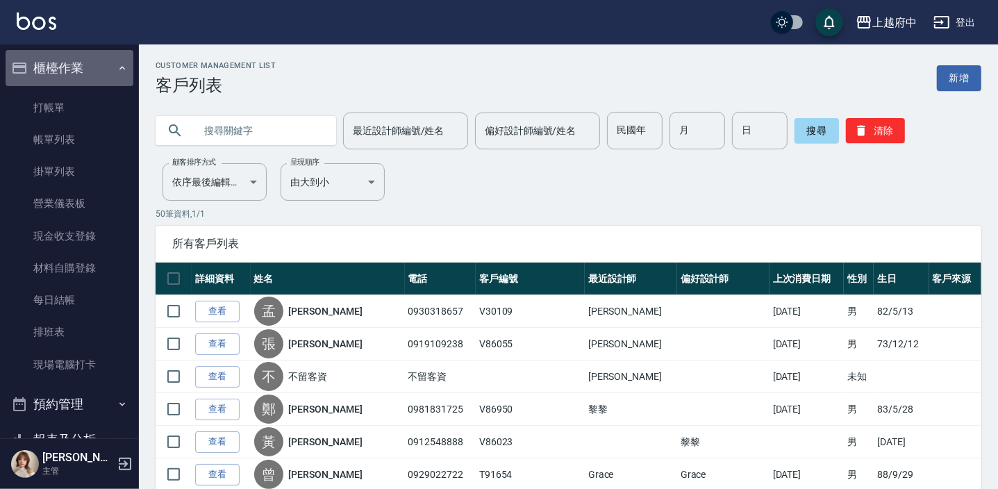
click at [99, 67] on button "櫃檯作業" at bounding box center [70, 68] width 128 height 36
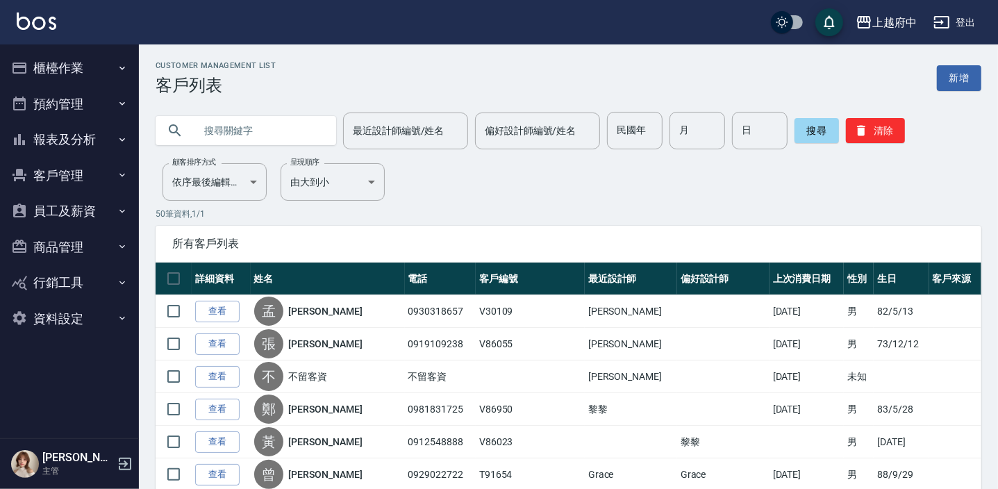
click at [87, 142] on button "報表及分析" at bounding box center [70, 140] width 128 height 36
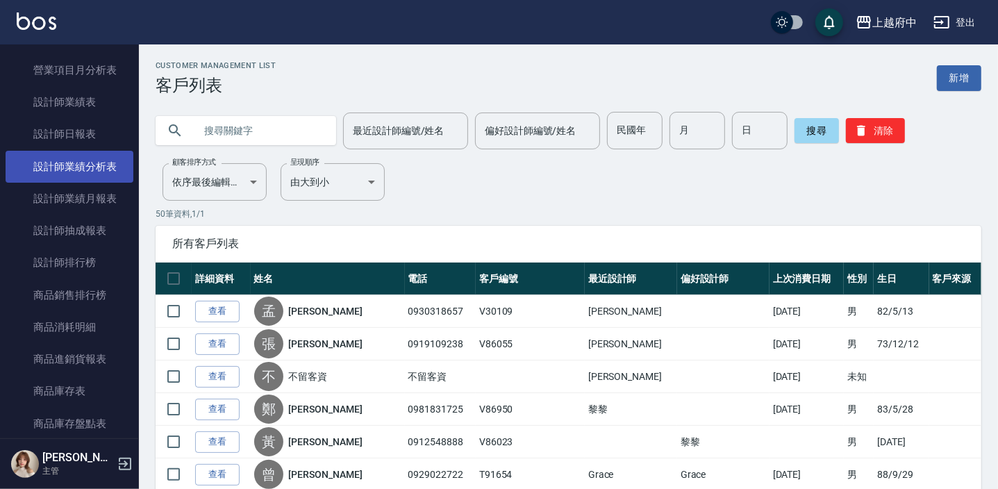
scroll to position [505, 0]
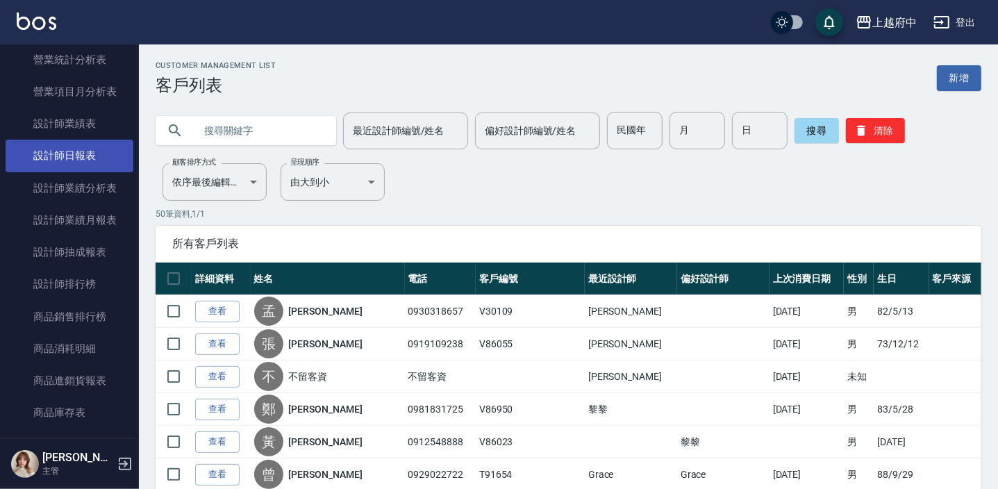
click at [94, 157] on link "設計師日報表" at bounding box center [70, 156] width 128 height 32
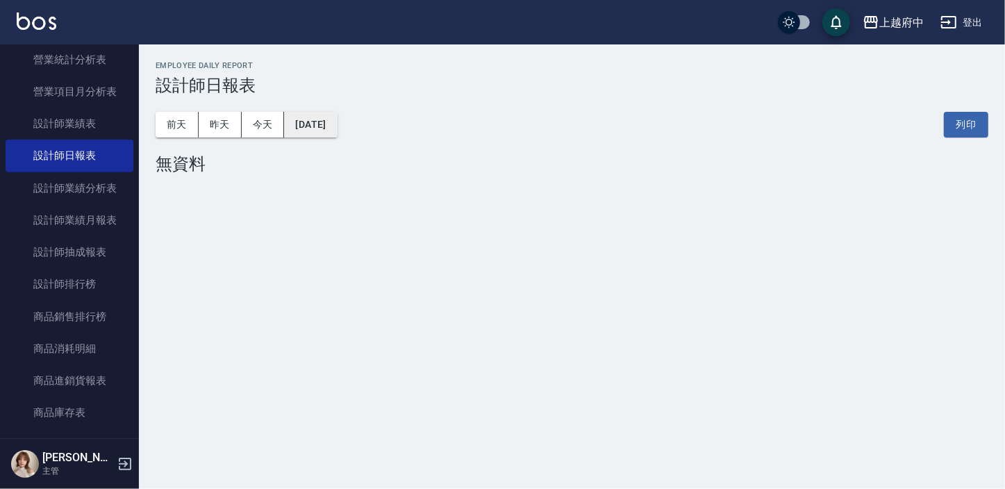
click at [310, 119] on button "[DATE]" at bounding box center [310, 125] width 53 height 26
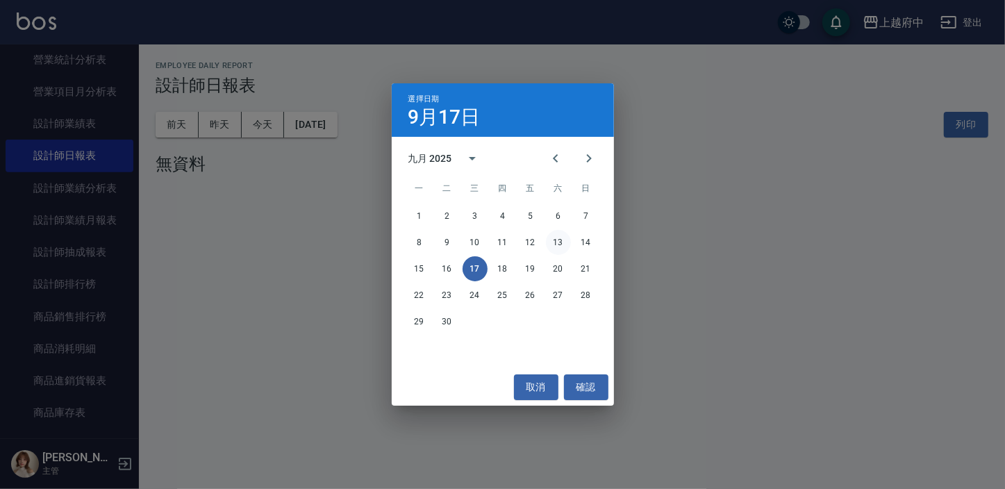
click at [556, 239] on button "13" at bounding box center [558, 242] width 25 height 25
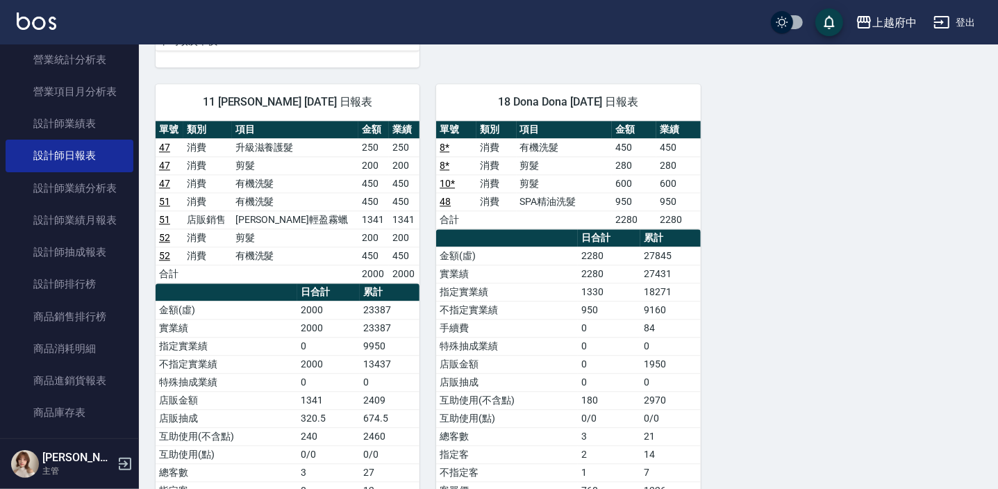
scroll to position [2273, 0]
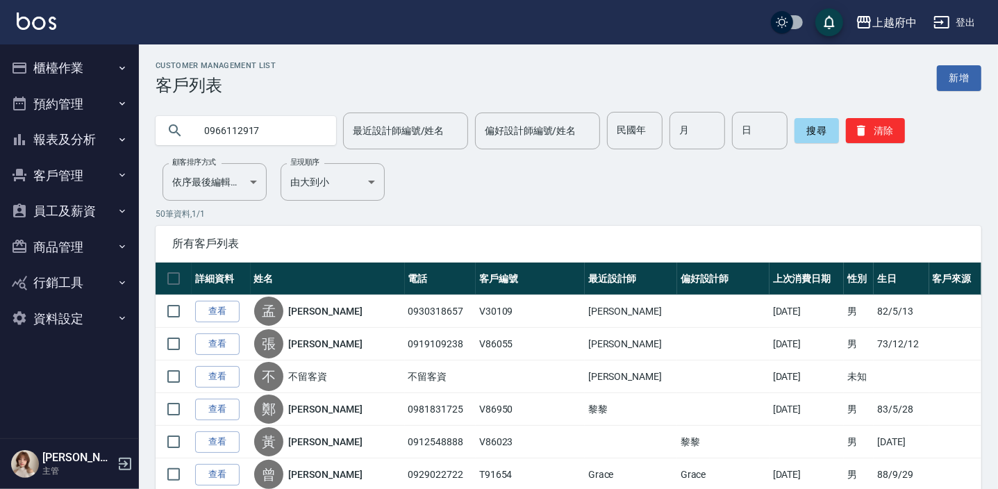
type input "0966112917"
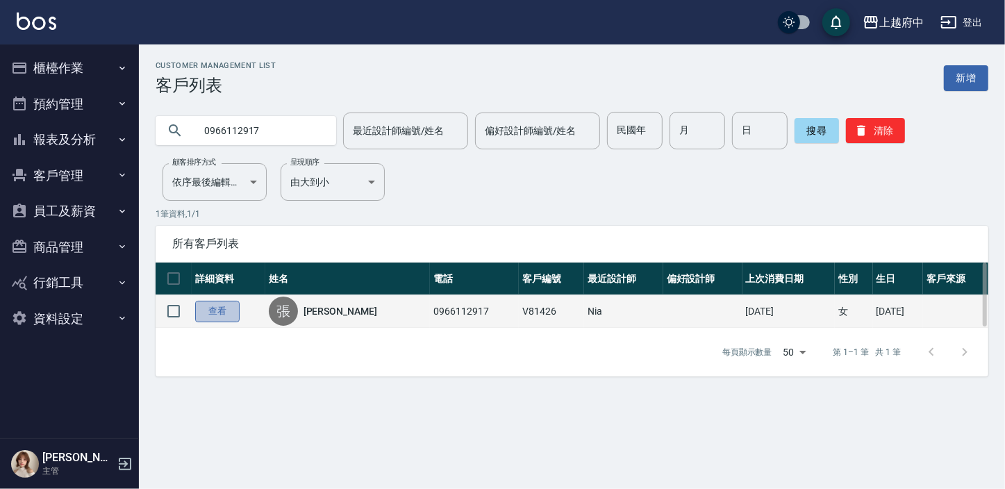
click at [229, 317] on link "查看" at bounding box center [217, 312] width 44 height 22
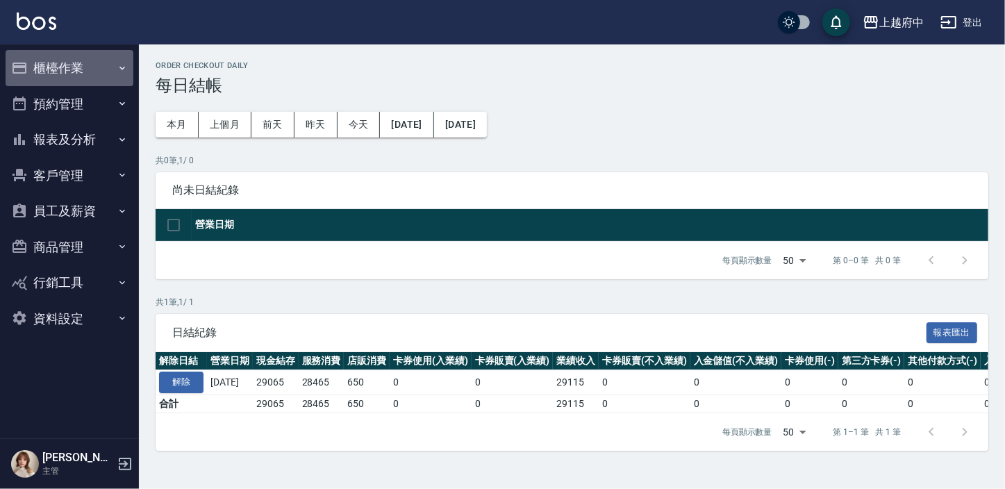
click at [38, 69] on button "櫃檯作業" at bounding box center [70, 68] width 128 height 36
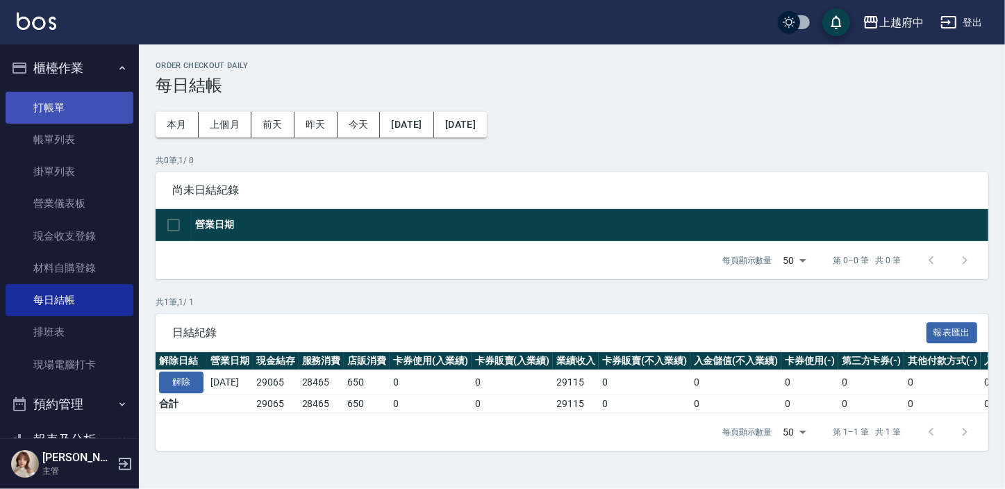
click at [48, 109] on link "打帳單" at bounding box center [70, 108] width 128 height 32
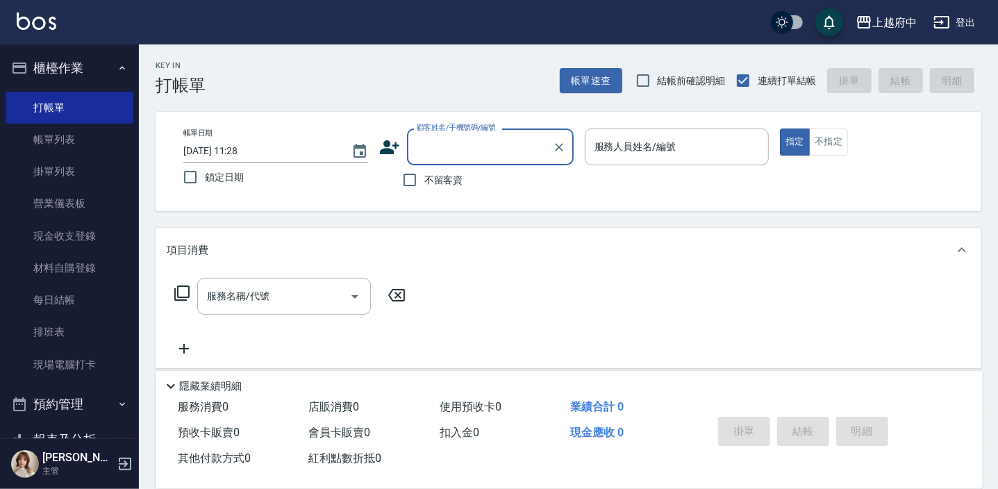
click at [19, 67] on icon "button" at bounding box center [20, 68] width 14 height 11
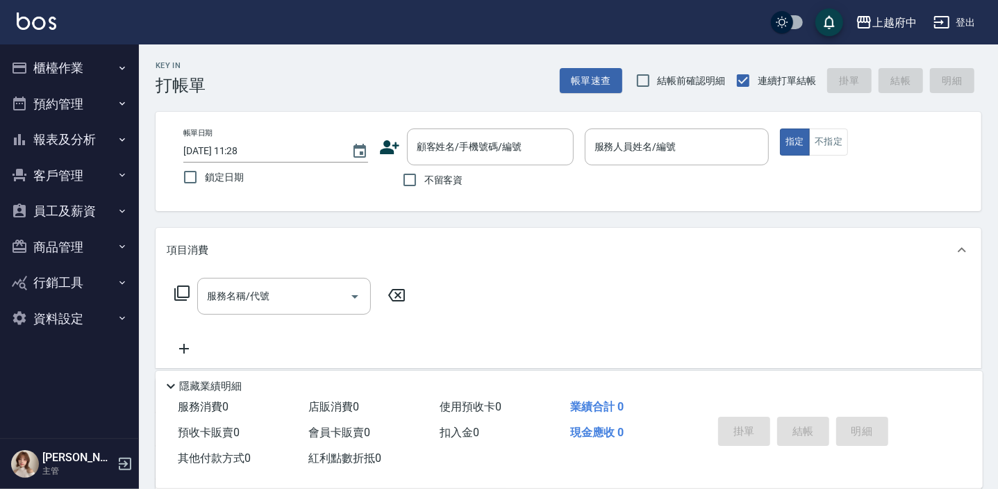
click at [68, 111] on button "預約管理" at bounding box center [70, 104] width 128 height 36
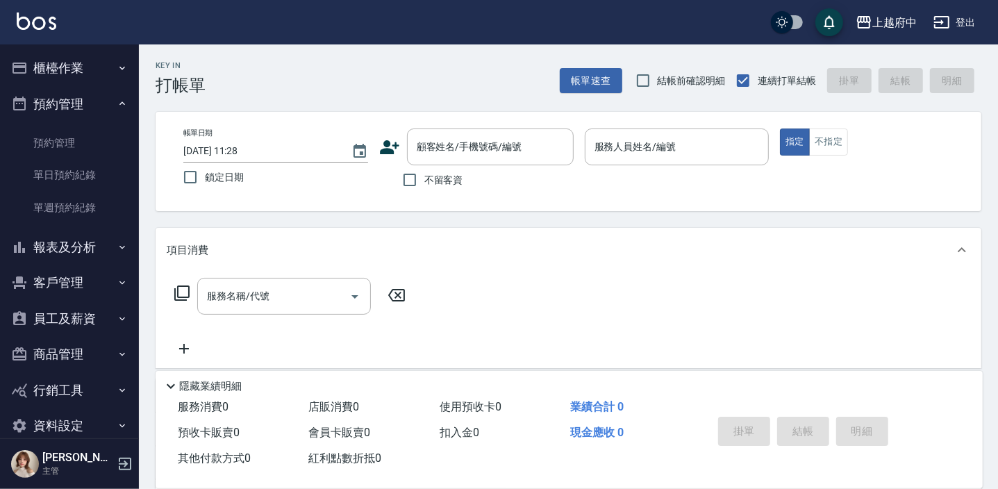
click at [68, 107] on button "預約管理" at bounding box center [70, 104] width 128 height 36
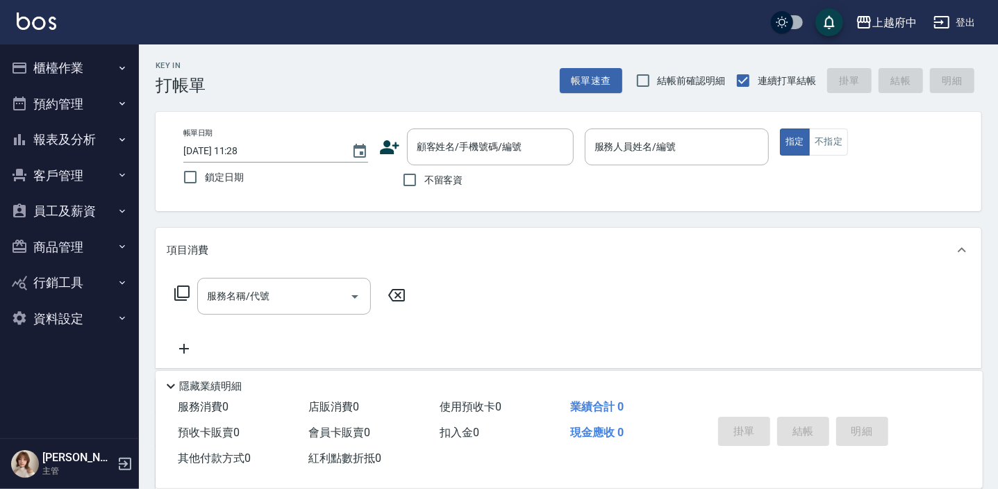
click at [49, 171] on button "客戶管理" at bounding box center [70, 176] width 128 height 36
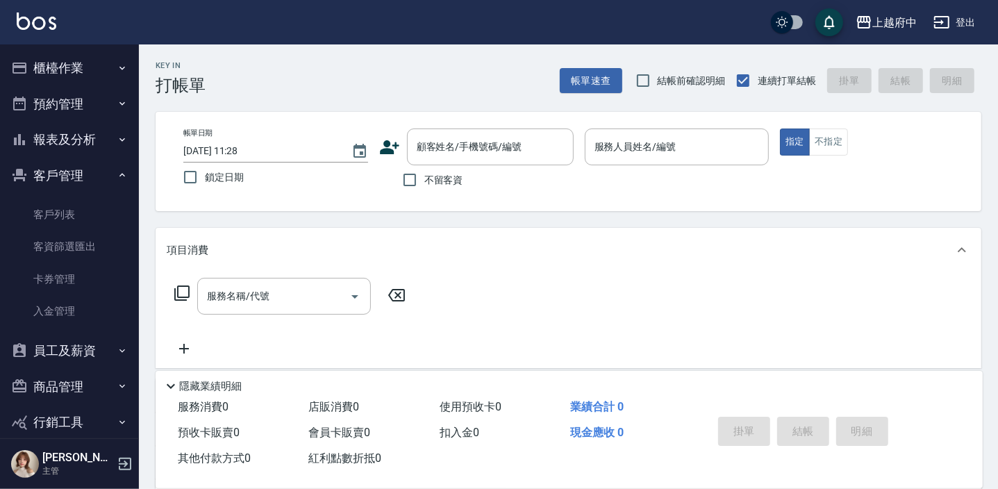
click at [53, 197] on ul "客戶列表 客資篩選匯出 卡券管理 入金管理" at bounding box center [70, 263] width 128 height 140
drag, startPoint x: 56, startPoint y: 204, endPoint x: 215, endPoint y: 105, distance: 188.1
click at [56, 204] on link "客戶列表" at bounding box center [70, 215] width 128 height 32
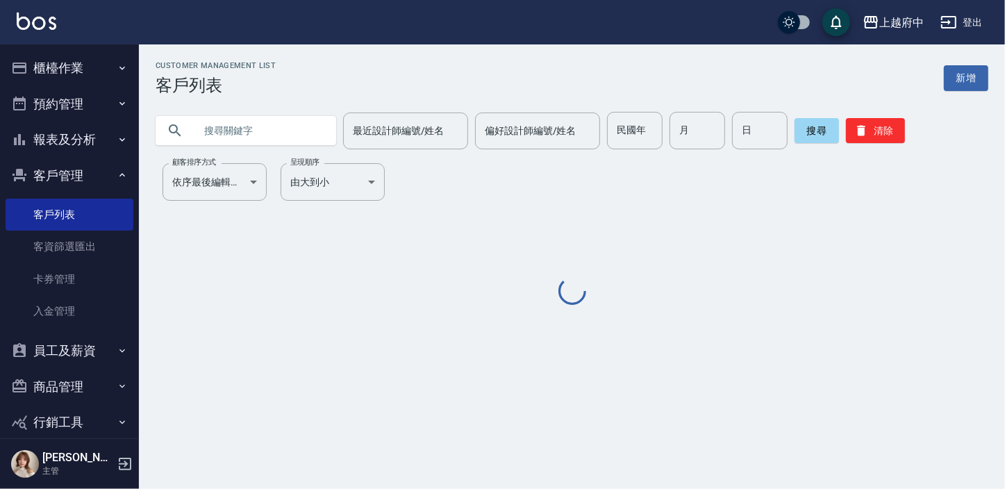
click at [224, 131] on input "text" at bounding box center [260, 131] width 131 height 38
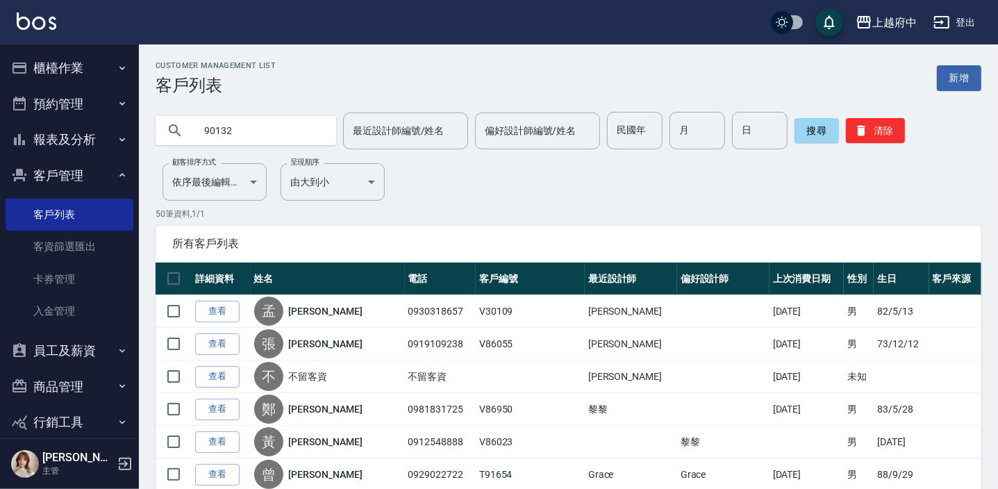
type input "90132"
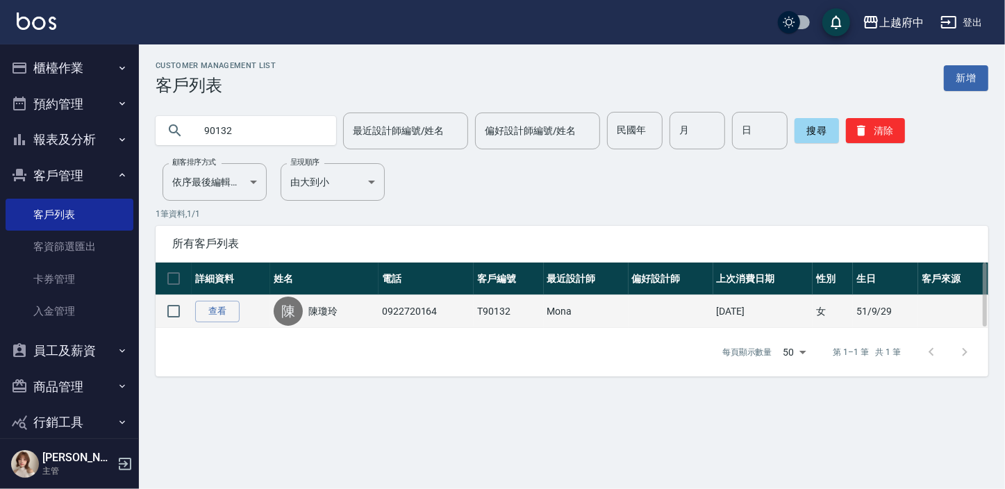
click at [329, 308] on link "陳瓊玲" at bounding box center [322, 311] width 29 height 14
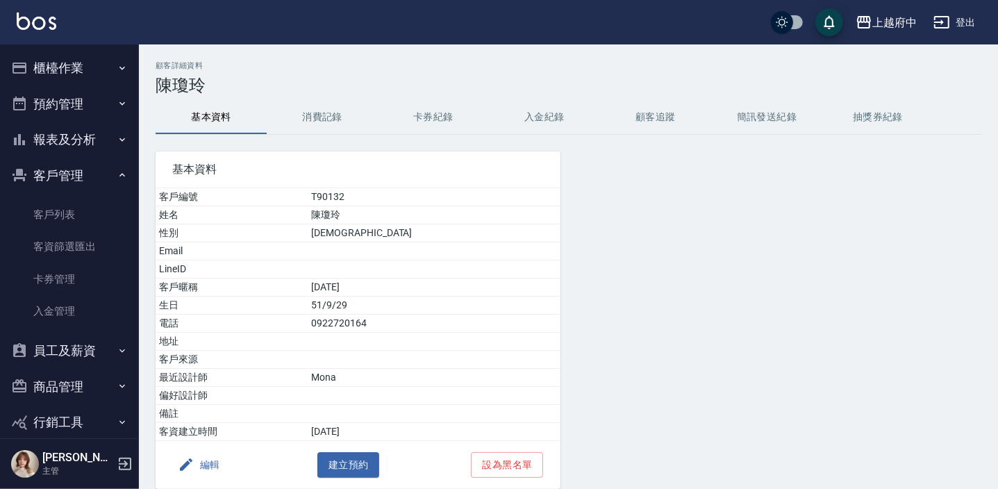
click at [314, 101] on button "消費記錄" at bounding box center [322, 117] width 111 height 33
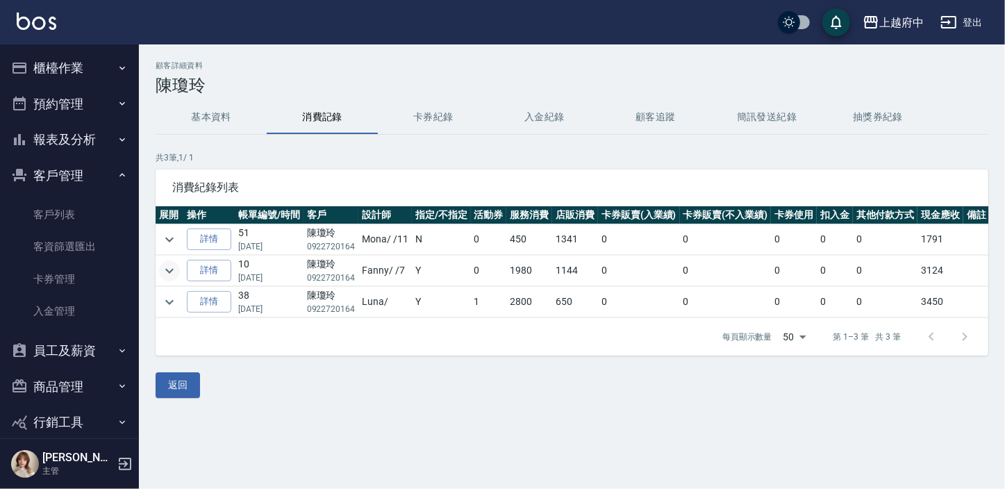
click at [161, 272] on icon "expand row" at bounding box center [169, 271] width 17 height 17
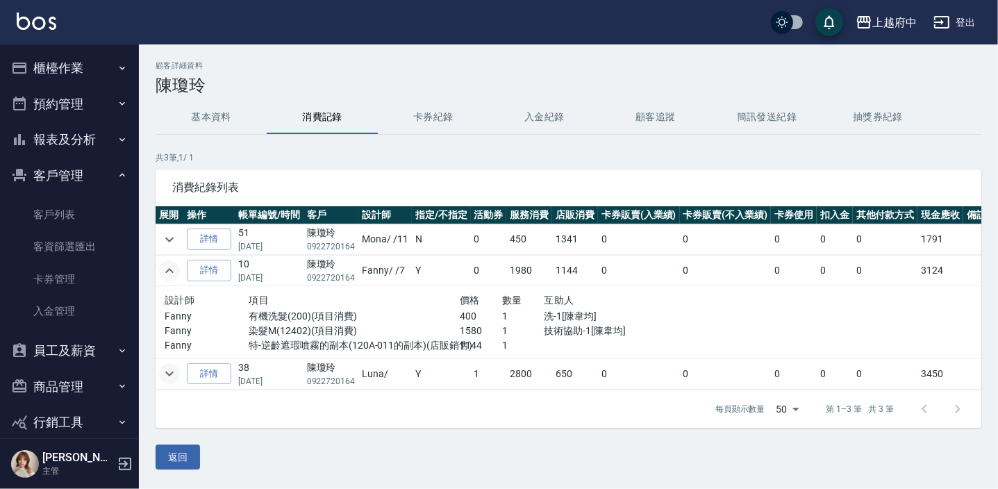
click at [176, 375] on icon "expand row" at bounding box center [169, 373] width 17 height 17
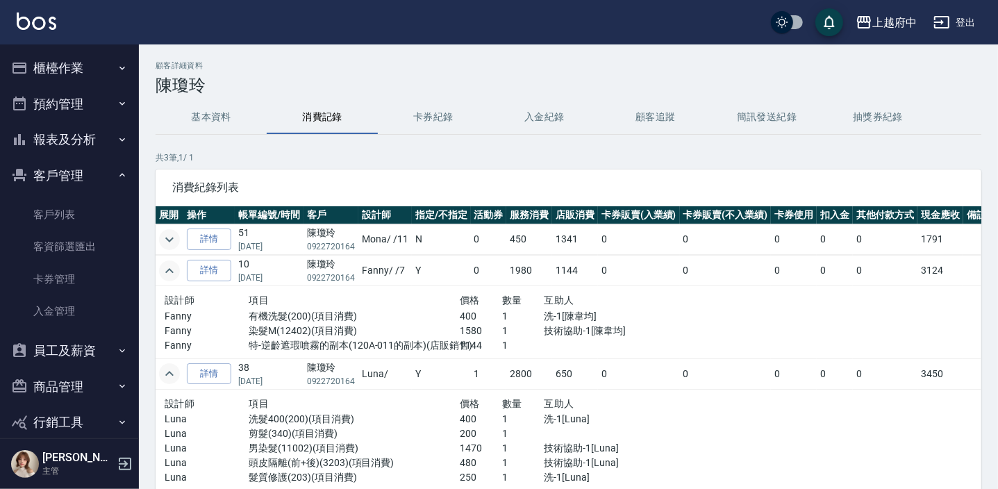
click at [173, 232] on icon "expand row" at bounding box center [169, 239] width 17 height 17
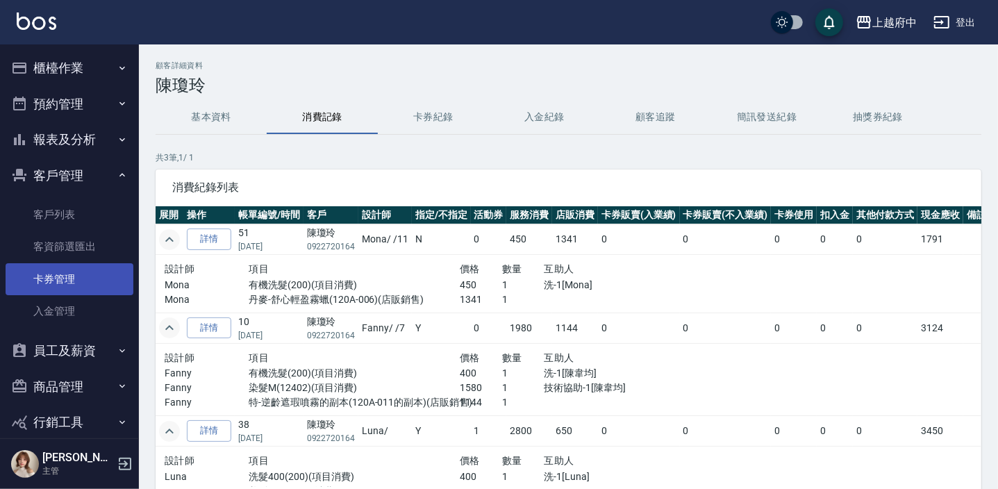
scroll to position [54, 0]
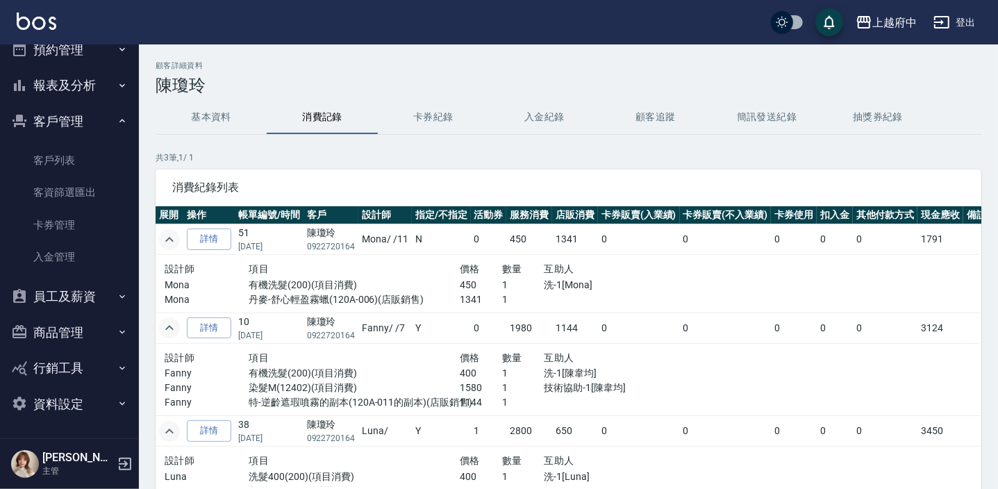
click at [76, 400] on button "資料設定" at bounding box center [70, 404] width 128 height 36
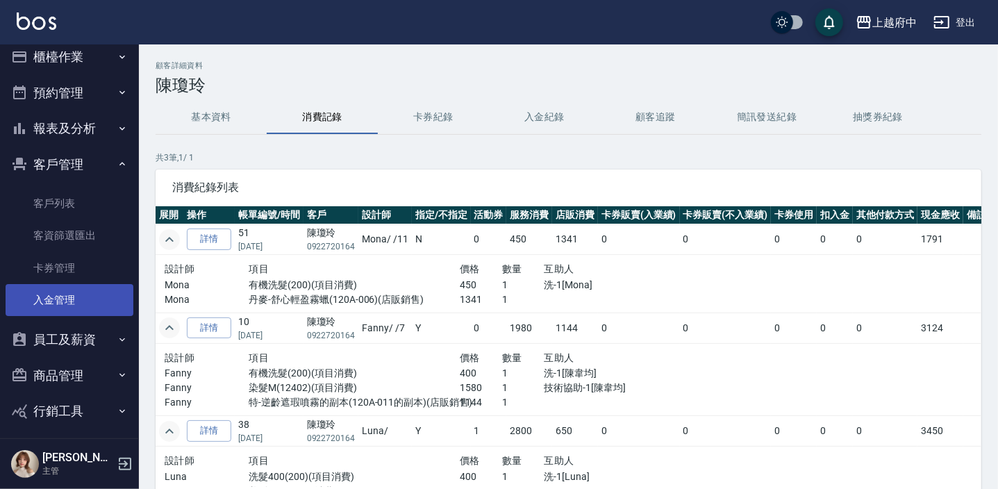
scroll to position [0, 0]
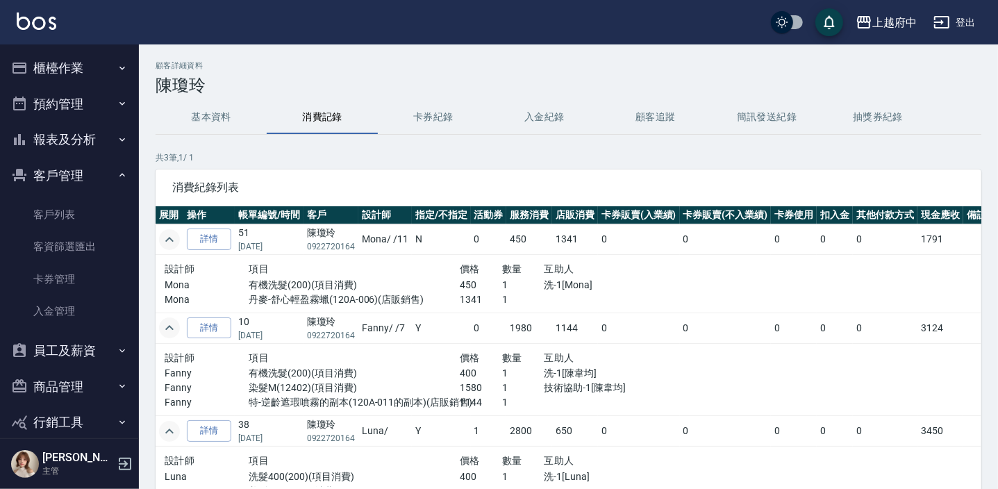
click at [47, 62] on button "櫃檯作業" at bounding box center [70, 68] width 128 height 36
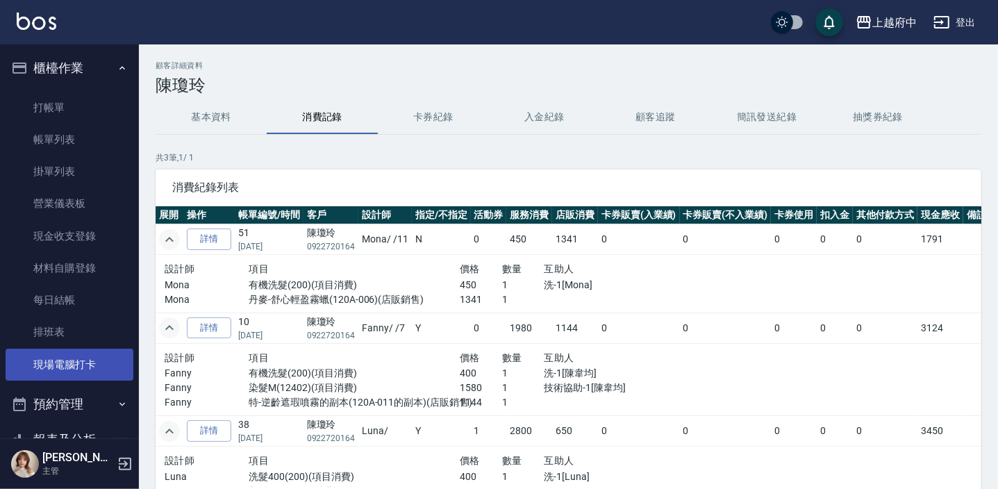
click at [59, 365] on link "現場電腦打卡" at bounding box center [70, 365] width 128 height 32
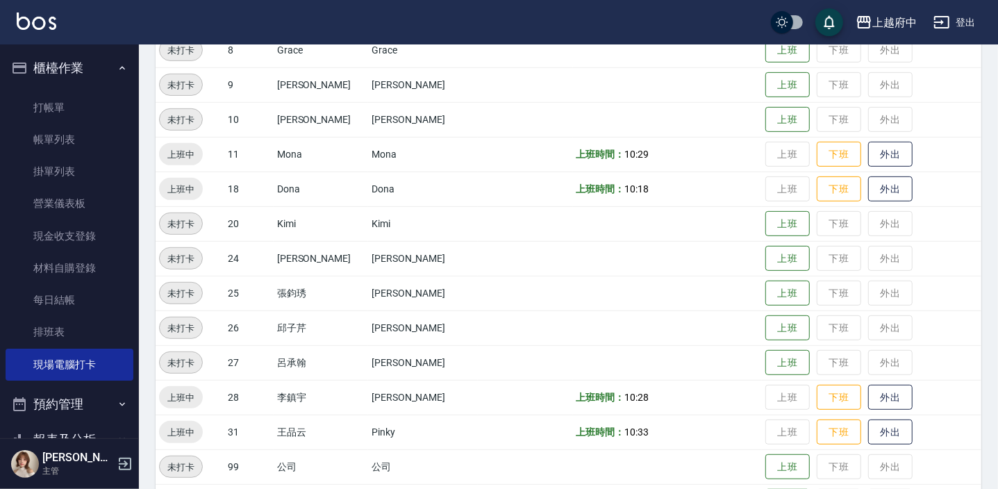
scroll to position [447, 0]
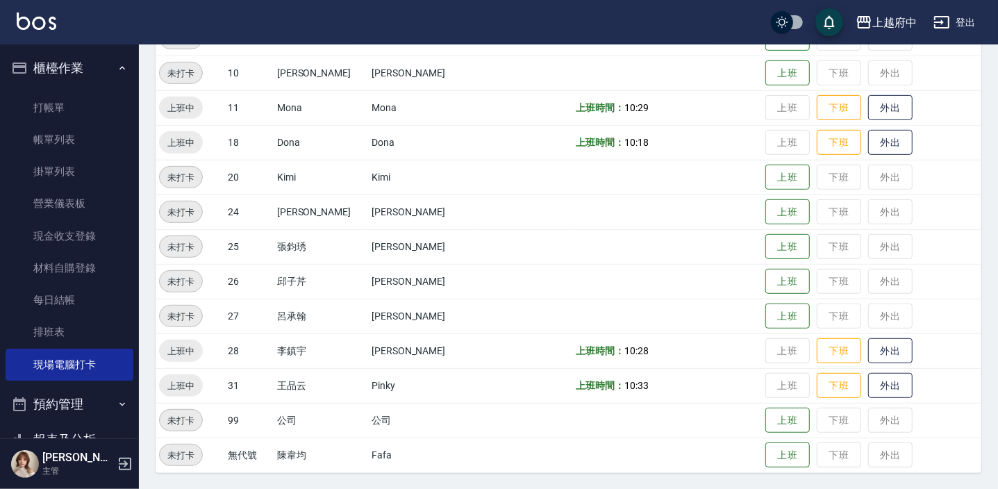
click at [234, 251] on td "25" at bounding box center [248, 246] width 49 height 35
drag, startPoint x: 281, startPoint y: 250, endPoint x: 292, endPoint y: 245, distance: 11.8
click at [274, 250] on td "25" at bounding box center [248, 246] width 49 height 35
click at [297, 242] on td "張鈞琇" at bounding box center [321, 246] width 94 height 35
click at [156, 243] on td "未打卡" at bounding box center [190, 246] width 69 height 35
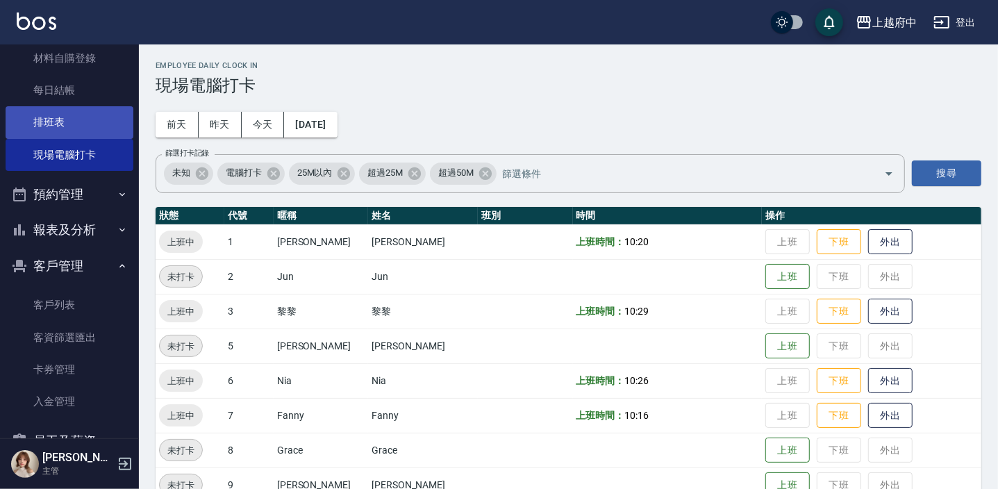
scroll to position [252, 0]
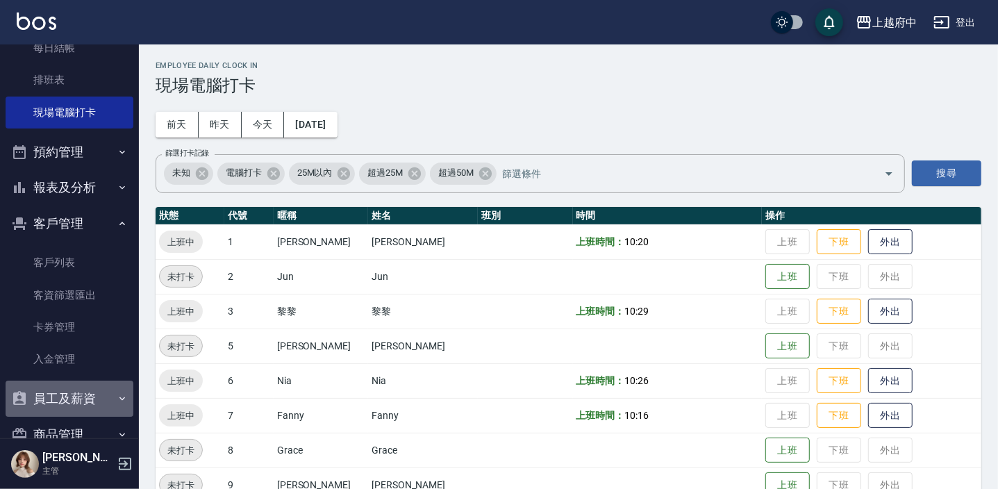
click at [81, 386] on button "員工及薪資" at bounding box center [70, 399] width 128 height 36
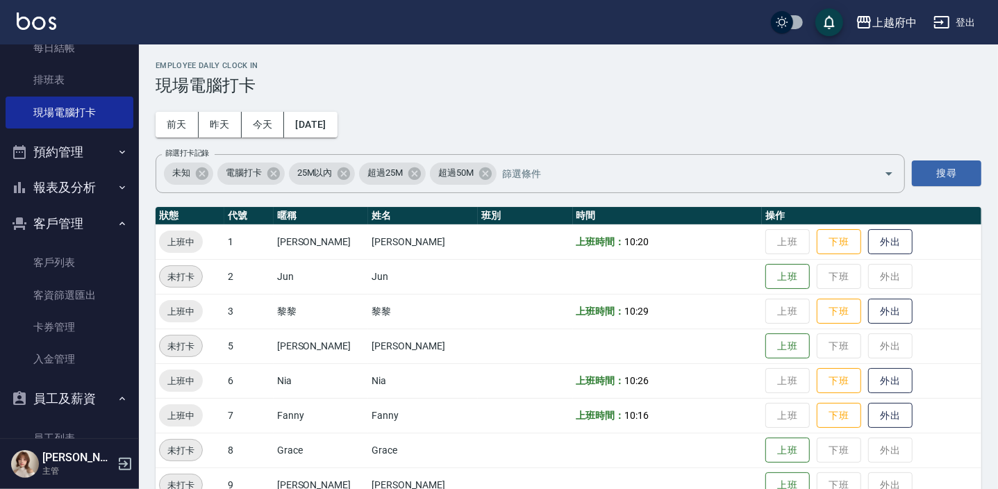
scroll to position [442, 0]
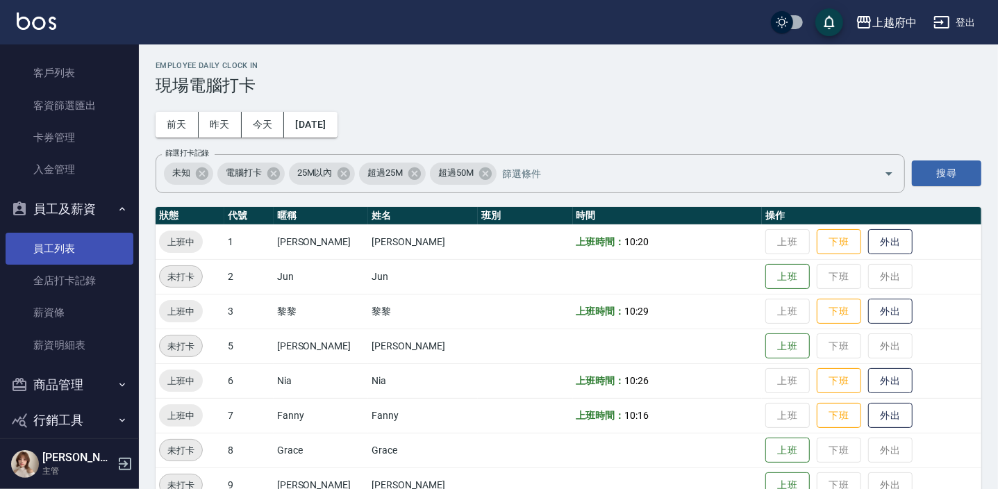
click at [64, 242] on link "員工列表" at bounding box center [70, 249] width 128 height 32
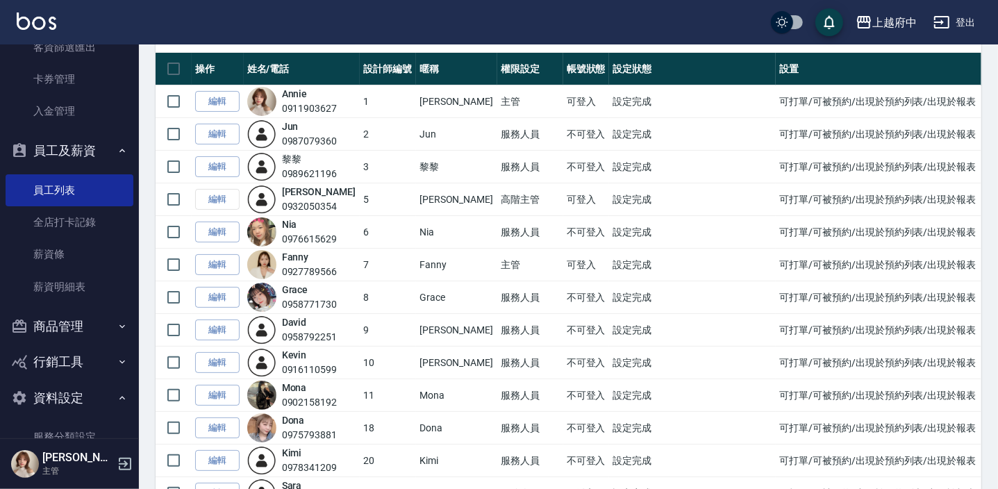
scroll to position [568, 0]
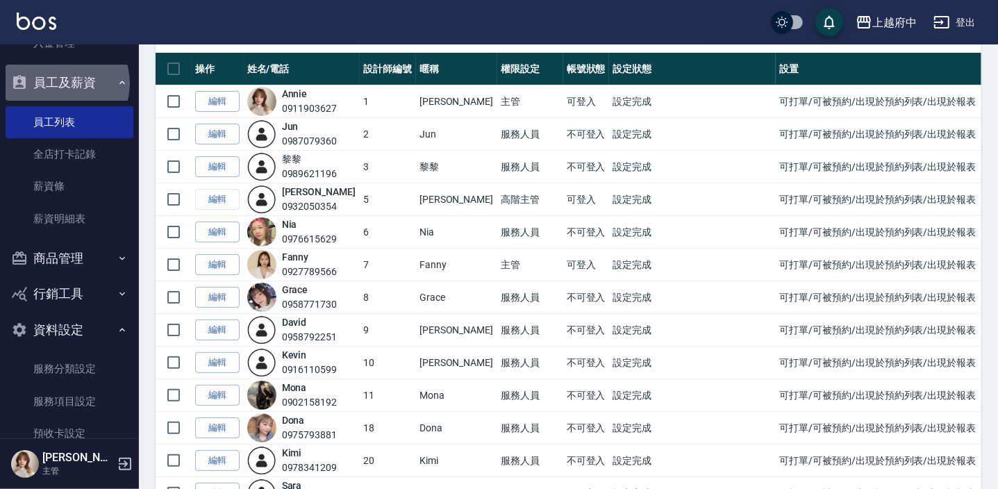
click at [60, 83] on button "員工及薪資" at bounding box center [70, 83] width 128 height 36
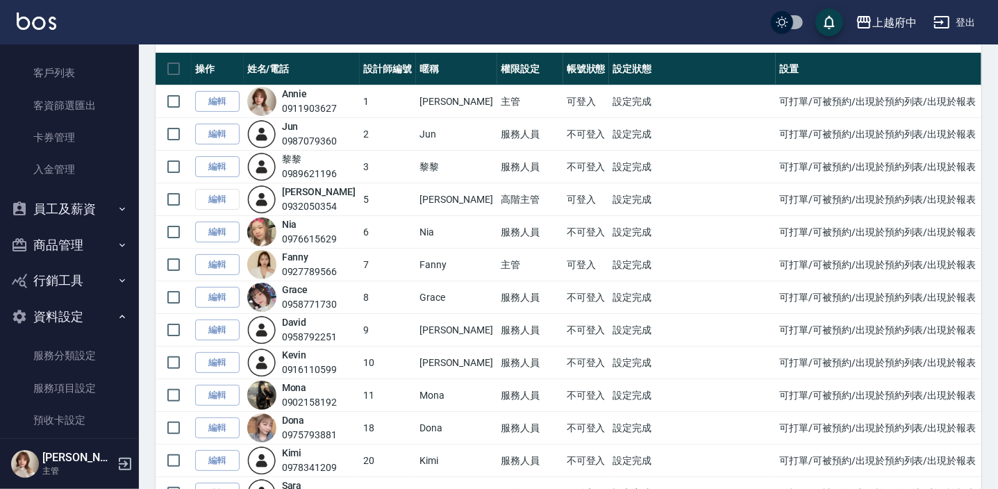
scroll to position [379, 0]
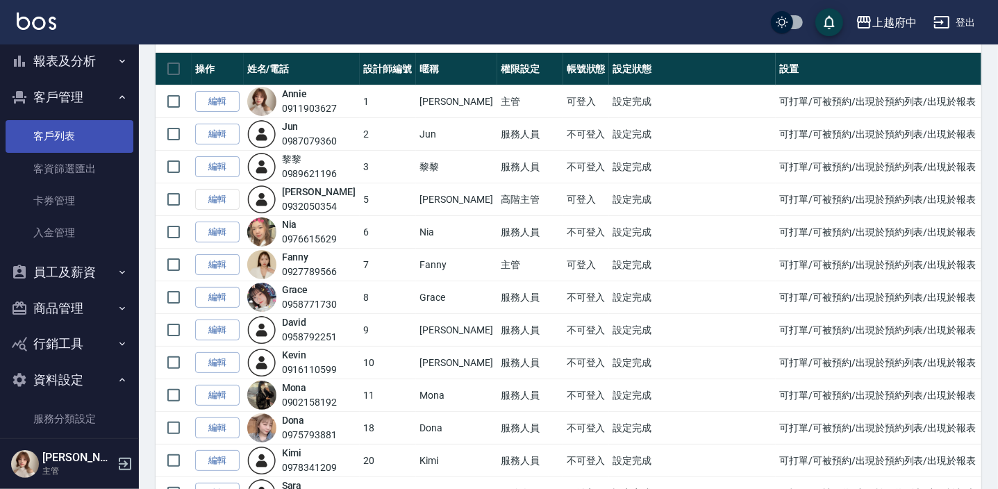
click at [97, 138] on link "客戶列表" at bounding box center [70, 136] width 128 height 32
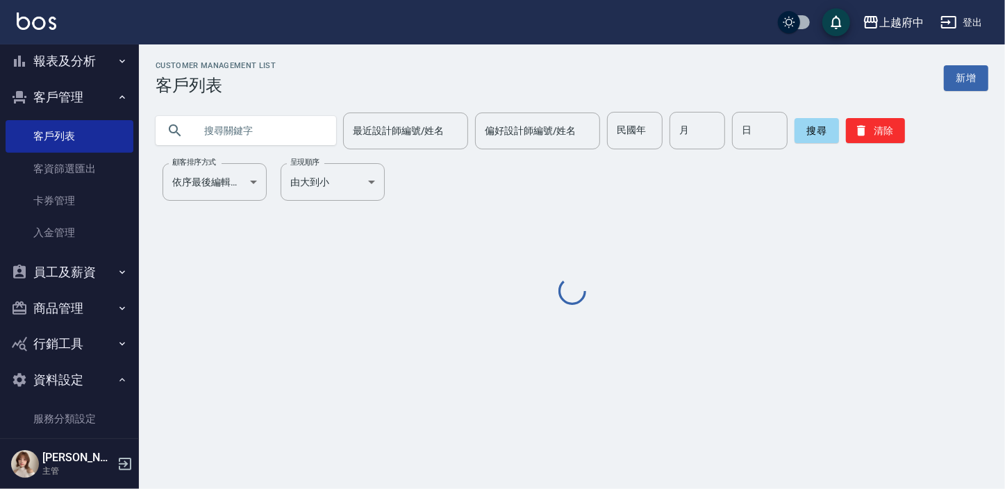
click at [311, 132] on input "text" at bounding box center [260, 131] width 131 height 38
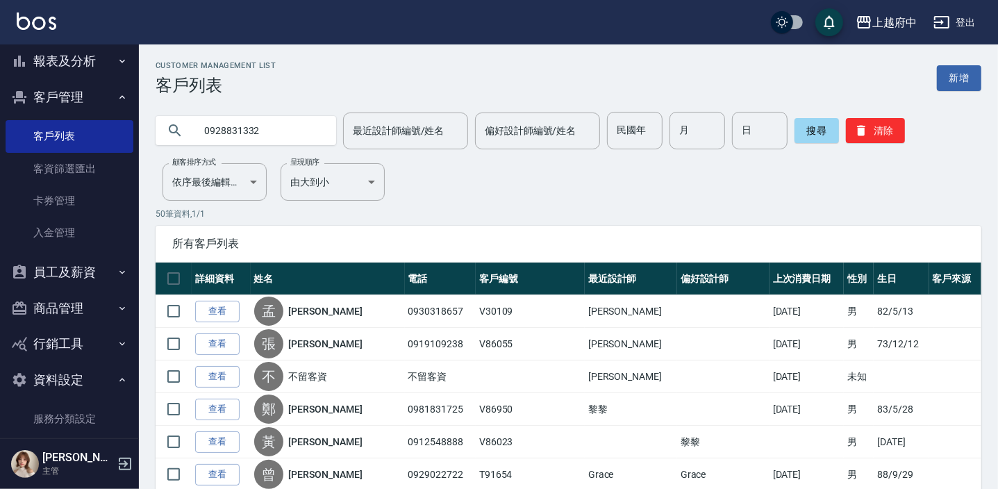
type input "0928831332"
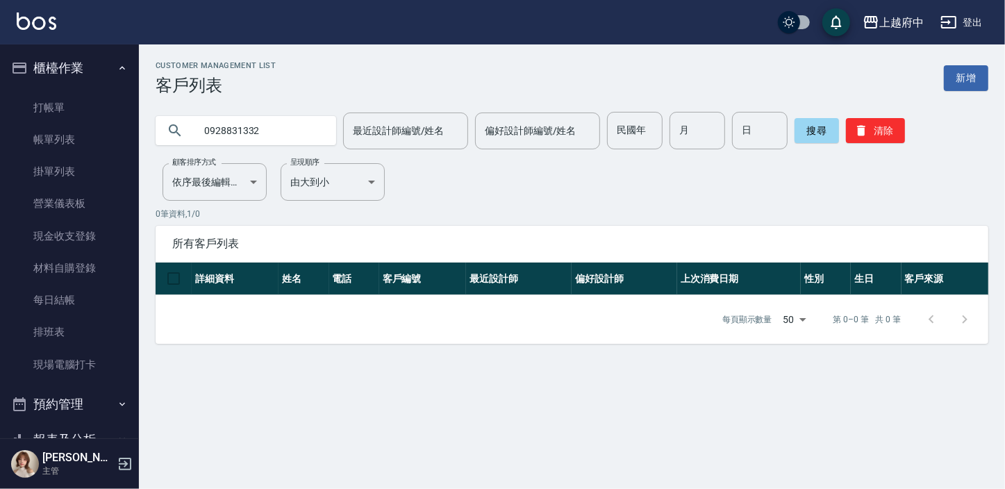
click at [90, 66] on button "櫃檯作業" at bounding box center [70, 68] width 128 height 36
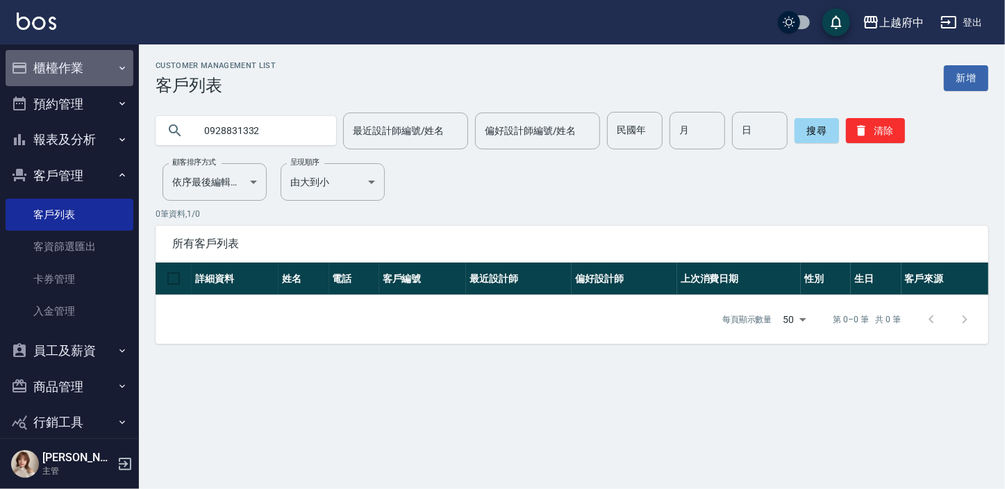
click at [90, 66] on button "櫃檯作業" at bounding box center [70, 68] width 128 height 36
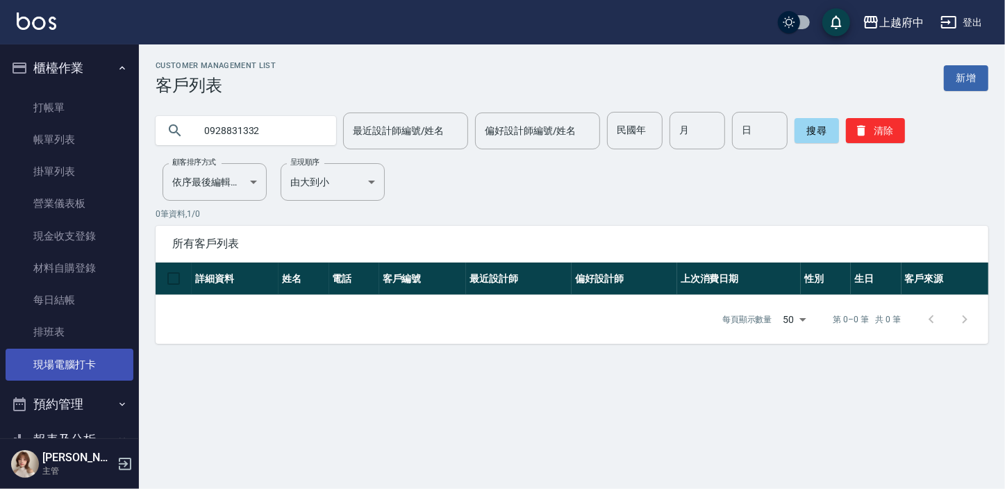
click at [88, 351] on link "現場電腦打卡" at bounding box center [70, 365] width 128 height 32
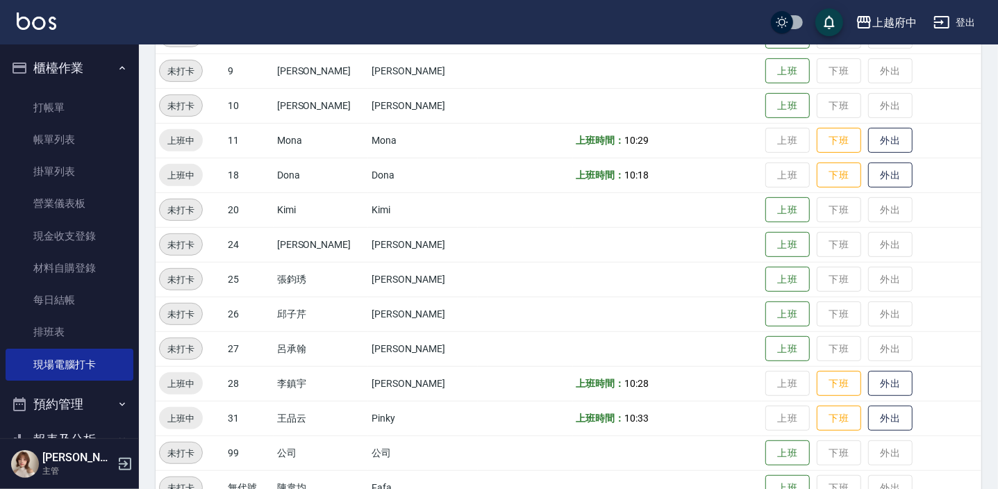
scroll to position [447, 0]
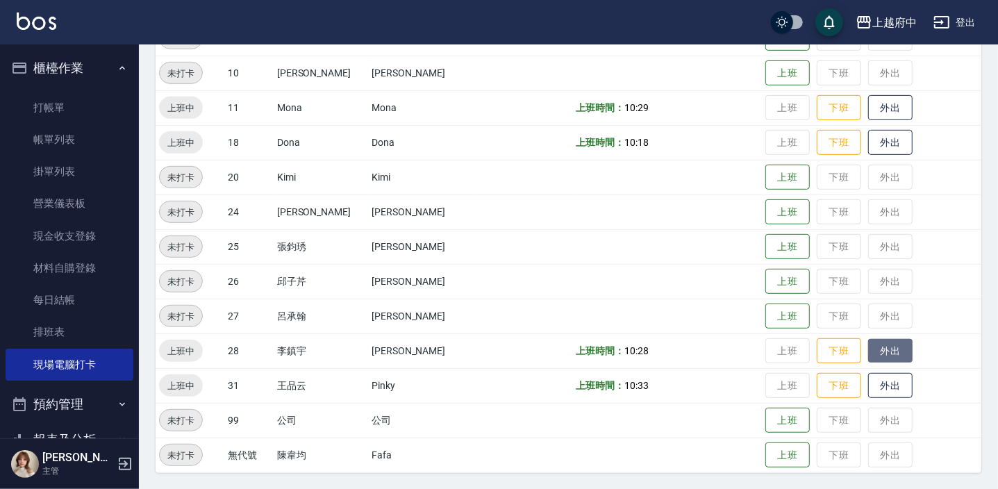
click at [880, 352] on button "外出" at bounding box center [890, 351] width 44 height 24
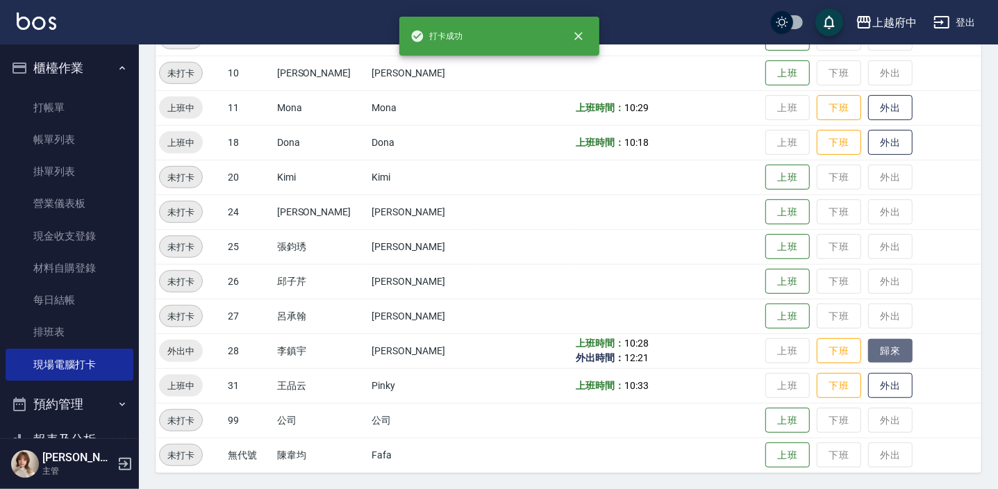
click at [880, 353] on button "歸來" at bounding box center [890, 351] width 44 height 24
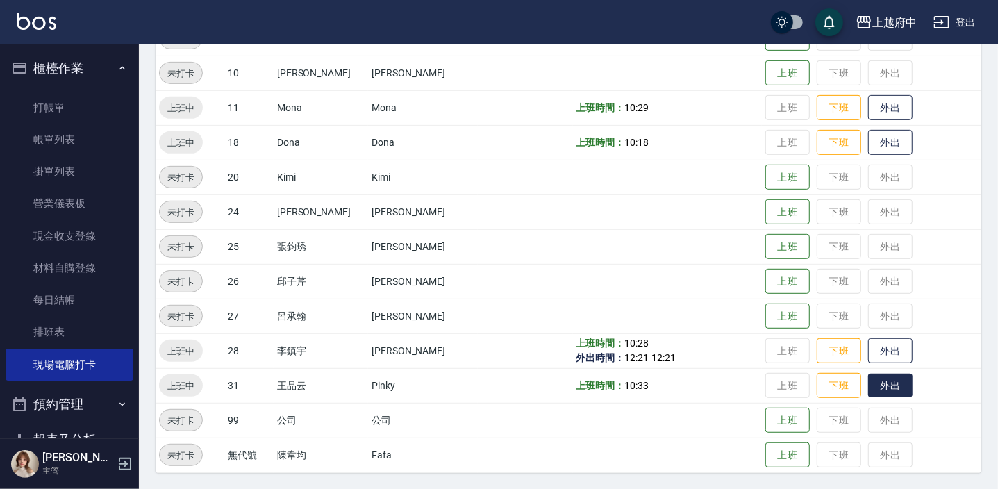
click at [870, 389] on button "外出" at bounding box center [890, 386] width 44 height 24
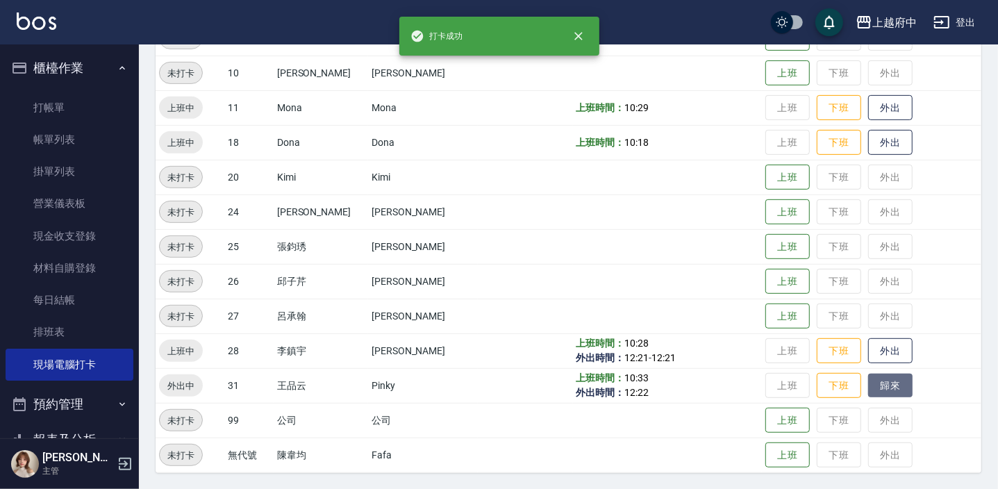
click at [870, 389] on button "歸來" at bounding box center [890, 386] width 44 height 24
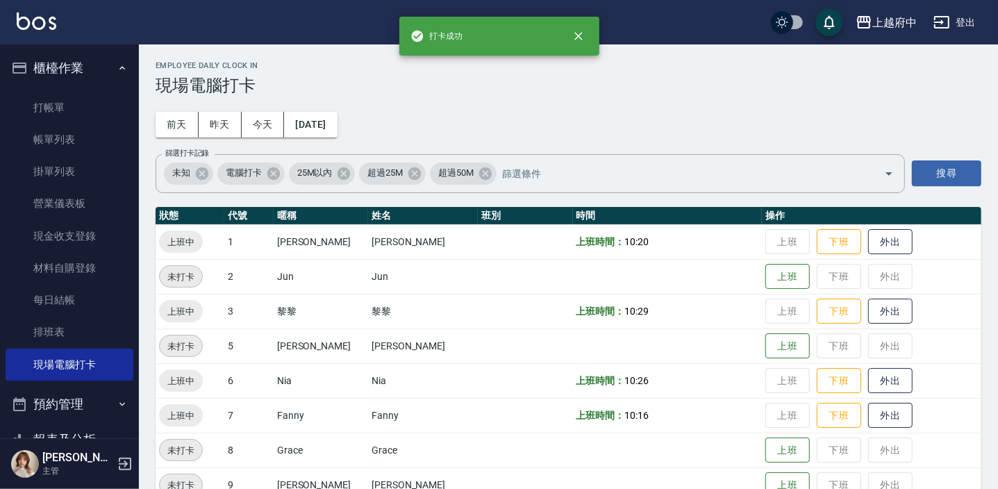
scroll to position [0, 0]
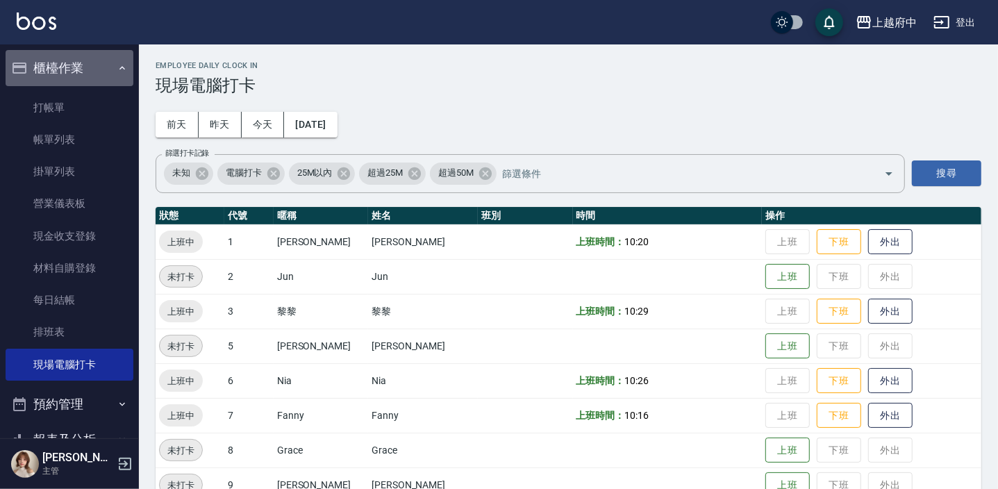
click at [106, 74] on button "櫃檯作業" at bounding box center [70, 68] width 128 height 36
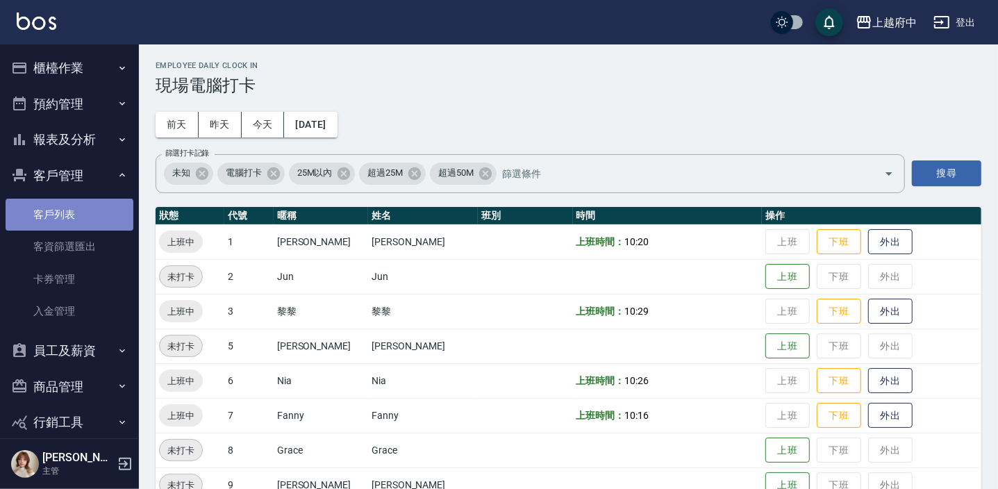
click at [76, 219] on link "客戶列表" at bounding box center [70, 215] width 128 height 32
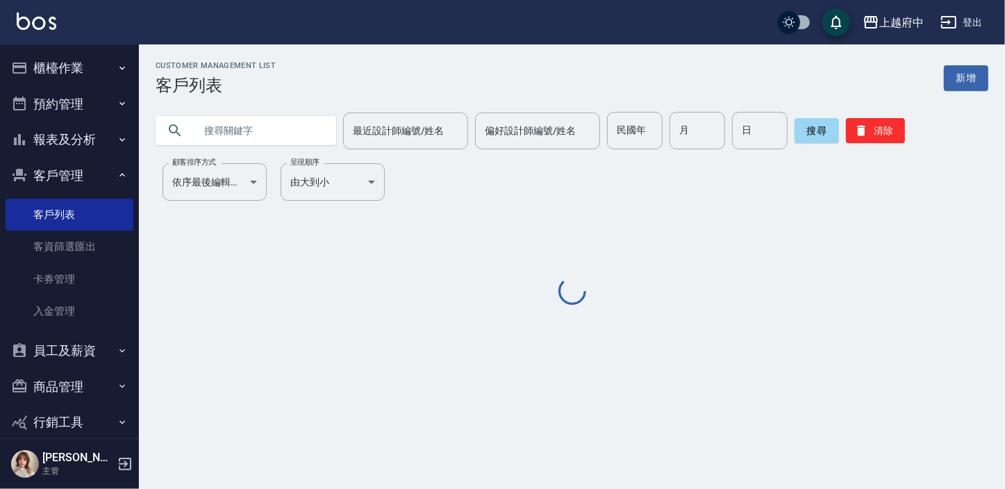
click at [233, 131] on input "text" at bounding box center [260, 131] width 131 height 38
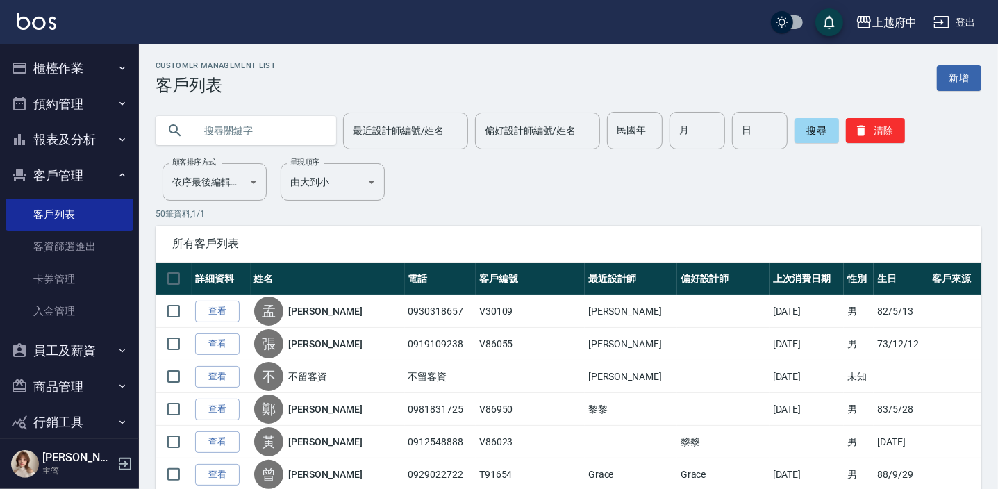
type input "ㄔ"
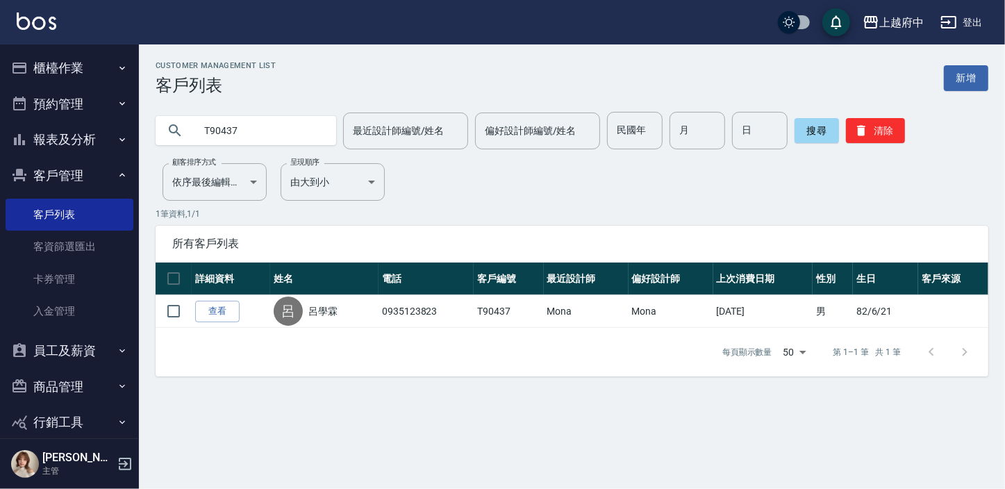
click at [254, 137] on input "T90437" at bounding box center [260, 131] width 131 height 38
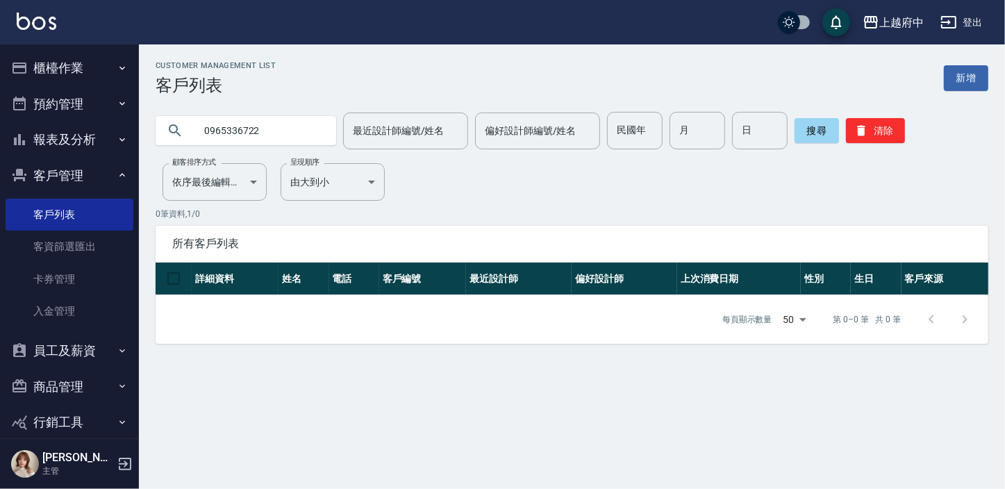
click at [298, 142] on input "0965336722" at bounding box center [260, 131] width 131 height 38
type input "0919588096"
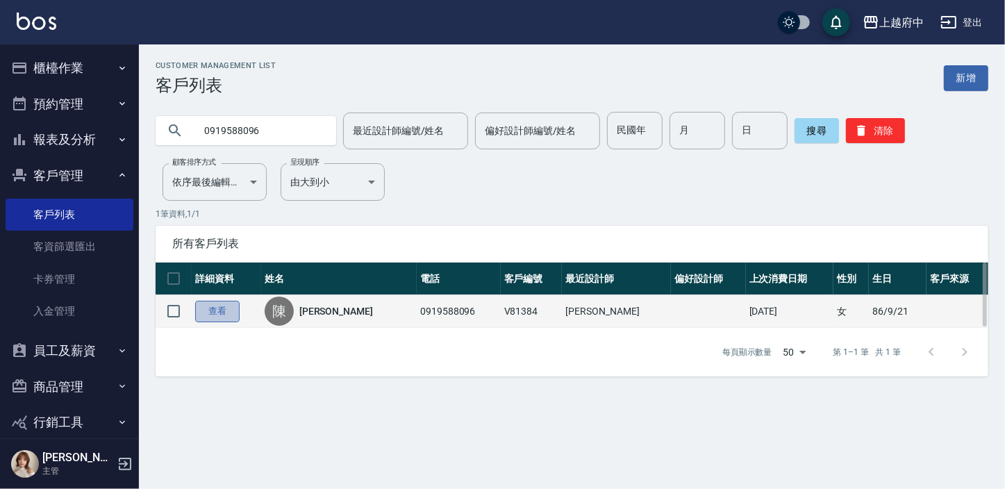
click at [217, 310] on link "查看" at bounding box center [217, 312] width 44 height 22
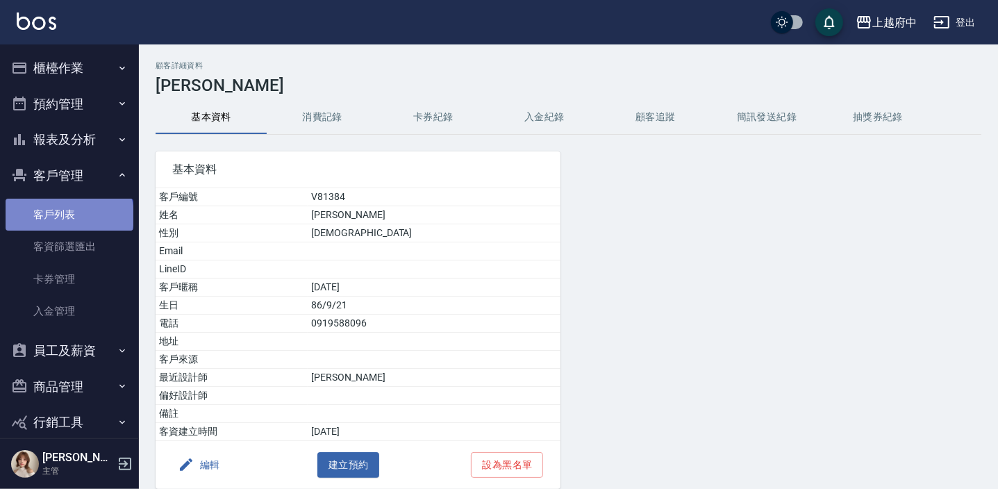
click at [68, 216] on link "客戶列表" at bounding box center [70, 215] width 128 height 32
